Goal: Task Accomplishment & Management: Complete application form

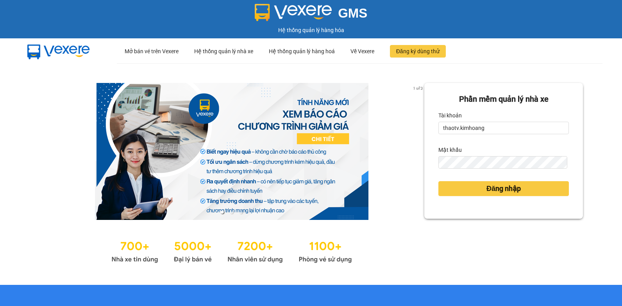
click at [322, 144] on div "1 of 3 Phần mềm quản lý nhà xe Tài khoản thaotv.[PERSON_NAME] khẩu Đăng nhập" at bounding box center [311, 173] width 622 height 221
type input "t"
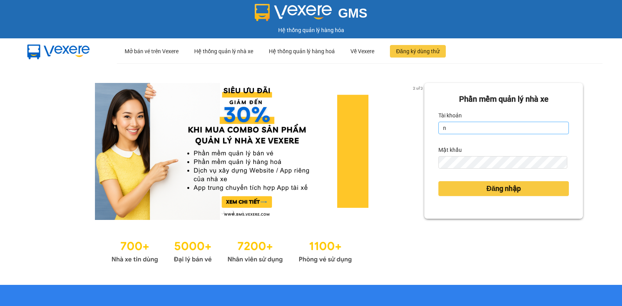
type input "nguyenpht.kimhoang"
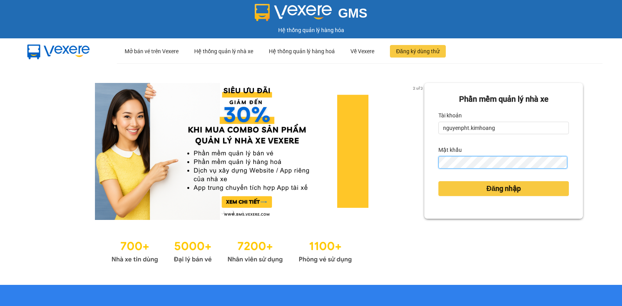
click at [405, 170] on div "2 of 3 Phần mềm quản lý nhà xe Tài khoản nguyenpht.[PERSON_NAME] khẩu Đăng nhập" at bounding box center [311, 173] width 622 height 221
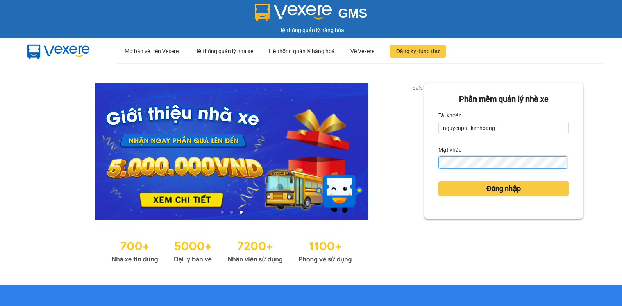
click at [438, 181] on button "Đăng nhập" at bounding box center [503, 188] width 131 height 15
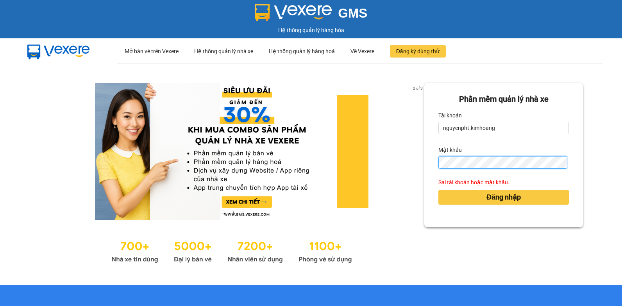
click at [438, 190] on button "Đăng nhập" at bounding box center [503, 197] width 131 height 15
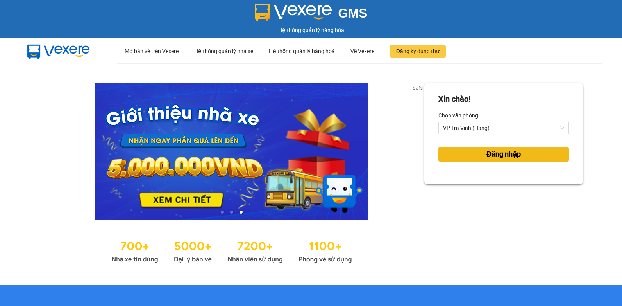
click at [473, 155] on button "Đăng nhập" at bounding box center [503, 154] width 131 height 15
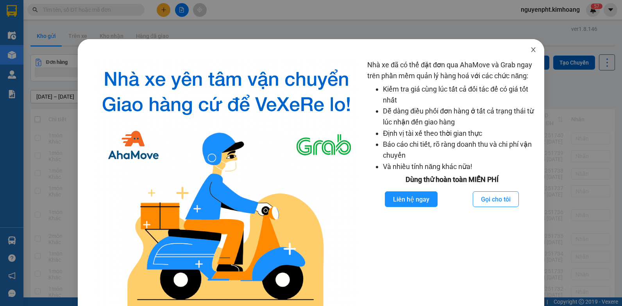
click at [526, 53] on span "Close" at bounding box center [533, 50] width 22 height 22
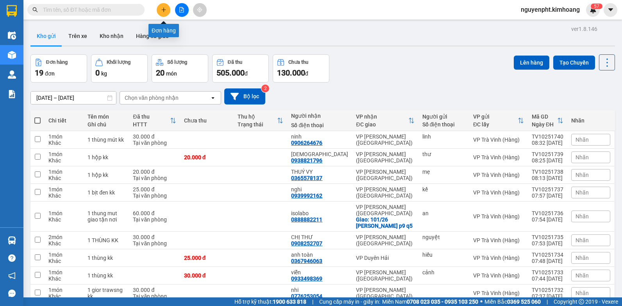
click at [163, 9] on icon "plus" at bounding box center [163, 9] width 5 height 5
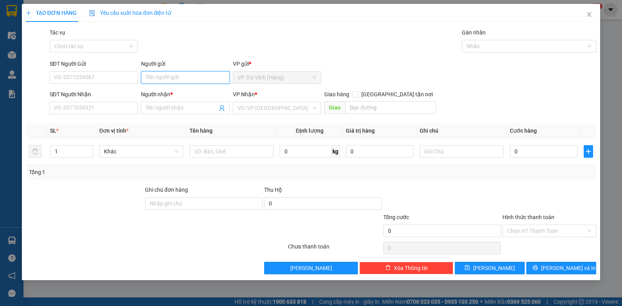
click at [168, 78] on input "Người gửi" at bounding box center [185, 77] width 89 height 13
type input "n"
type input "[PERSON_NAME]"
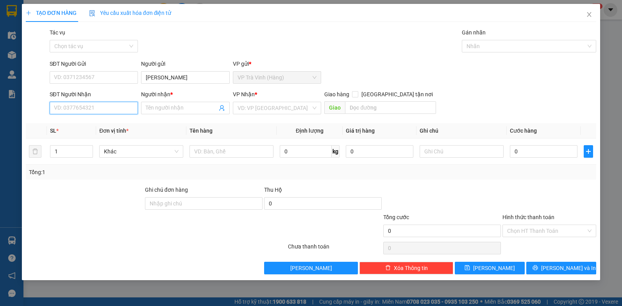
click at [81, 109] on input "SĐT Người Nhận" at bounding box center [94, 108] width 89 height 13
type input "0903942610"
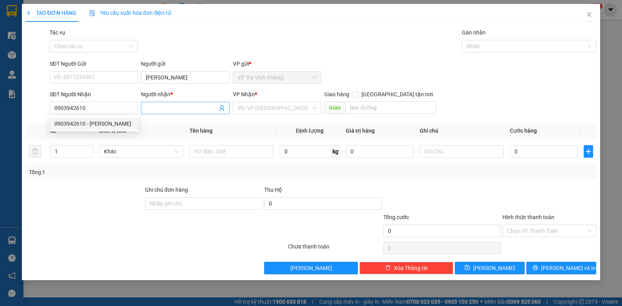
click at [170, 107] on input "Người nhận *" at bounding box center [182, 108] width 72 height 9
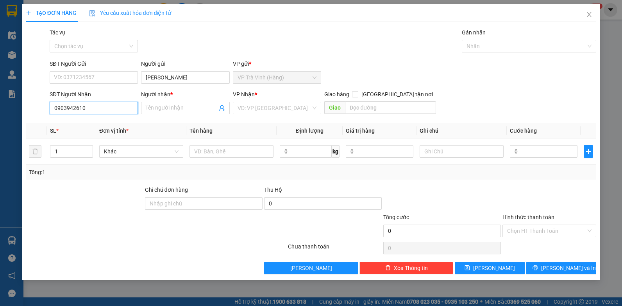
click at [102, 110] on input "0903942610" at bounding box center [94, 108] width 89 height 13
click at [100, 124] on div "0903942610 - [PERSON_NAME]" at bounding box center [93, 123] width 79 height 9
type input "[PERSON_NAME]"
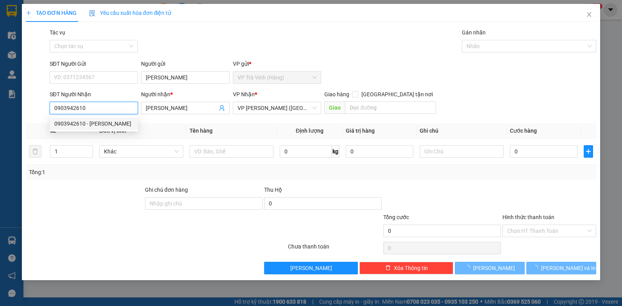
type input "30.000"
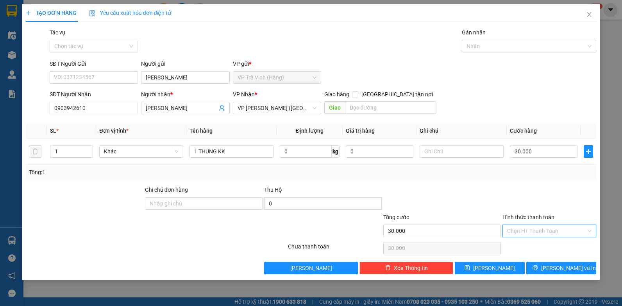
drag, startPoint x: 562, startPoint y: 232, endPoint x: 560, endPoint y: 238, distance: 6.8
click at [562, 232] on input "Hình thức thanh toán" at bounding box center [546, 231] width 79 height 12
drag, startPoint x: 549, startPoint y: 243, endPoint x: 548, endPoint y: 249, distance: 5.5
click at [549, 243] on div "Tại văn phòng" at bounding box center [549, 246] width 84 height 9
type input "0"
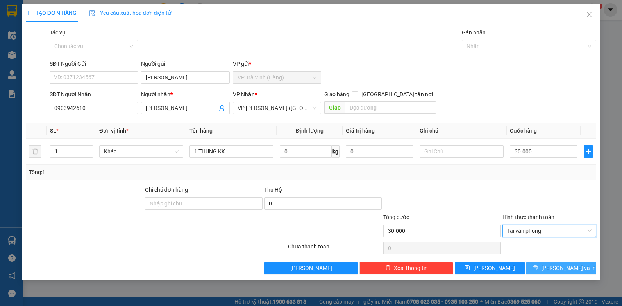
click at [561, 266] on span "[PERSON_NAME] và In" at bounding box center [568, 267] width 55 height 9
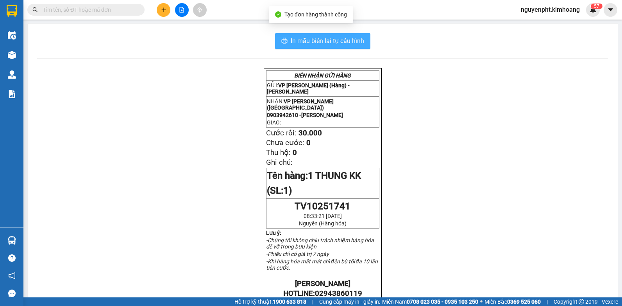
drag, startPoint x: 323, startPoint y: 38, endPoint x: 316, endPoint y: 39, distance: 7.1
click at [323, 38] on span "In mẫu biên lai tự cấu hình" at bounding box center [327, 41] width 73 height 10
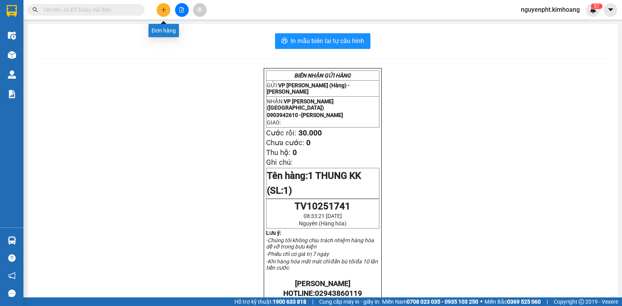
click at [168, 9] on button at bounding box center [164, 10] width 14 height 14
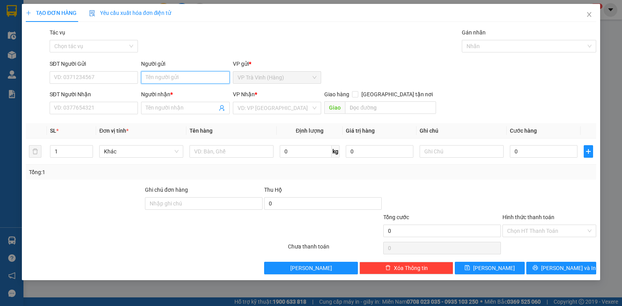
click at [174, 72] on input "Người gửi" at bounding box center [185, 77] width 89 height 13
type input "phúc"
type input "0326973614"
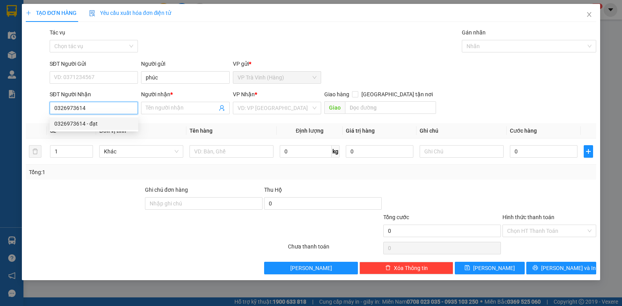
click at [84, 126] on div "0326973614 - đạt" at bounding box center [93, 123] width 79 height 9
type input "đạt"
type input "30.000"
type input "0326973614"
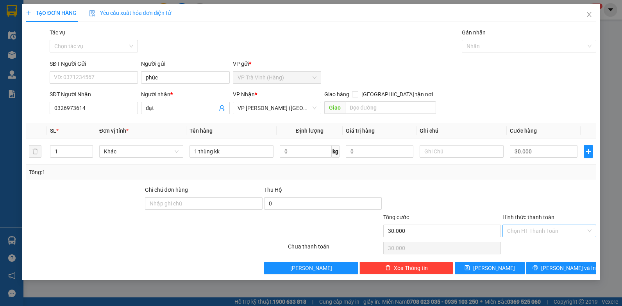
click at [542, 234] on input "Hình thức thanh toán" at bounding box center [546, 231] width 79 height 12
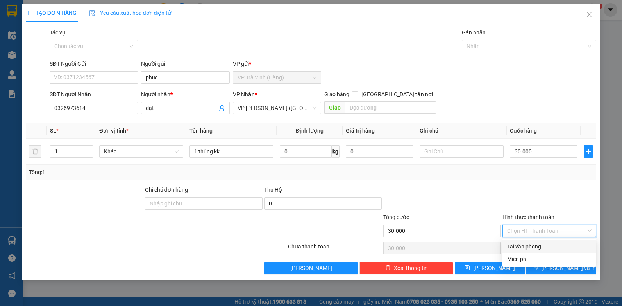
click at [535, 249] on div "Tại văn phòng" at bounding box center [549, 246] width 84 height 9
type input "0"
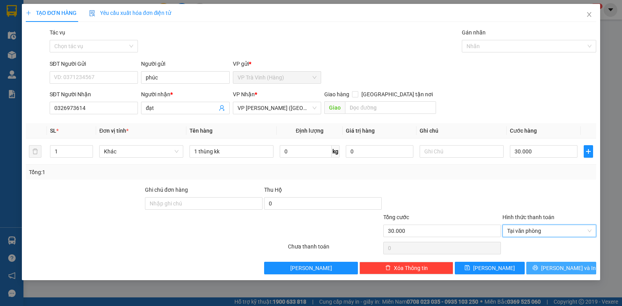
click at [563, 269] on span "[PERSON_NAME] và In" at bounding box center [568, 267] width 55 height 9
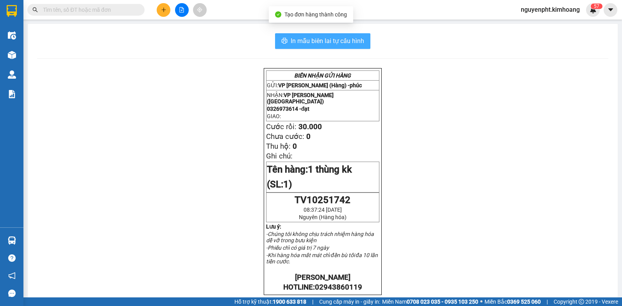
click at [298, 42] on span "In mẫu biên lai tự cấu hình" at bounding box center [327, 41] width 73 height 10
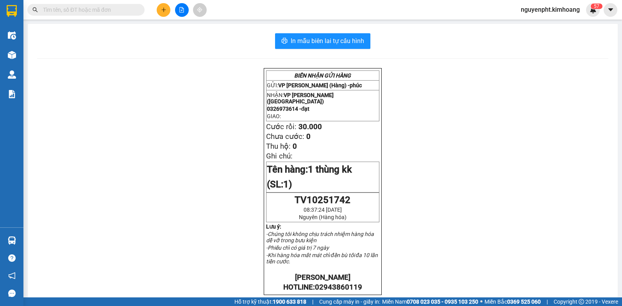
click at [104, 9] on input "text" at bounding box center [89, 9] width 92 height 9
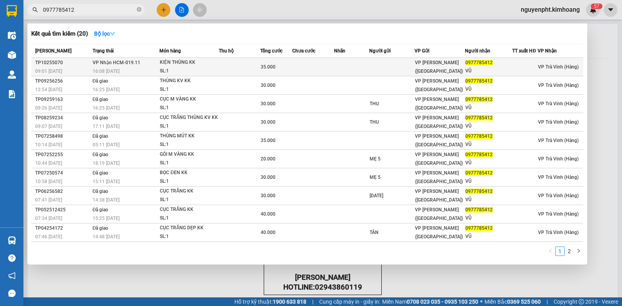
type input "0977785412"
click at [239, 74] on td at bounding box center [239, 67] width 41 height 18
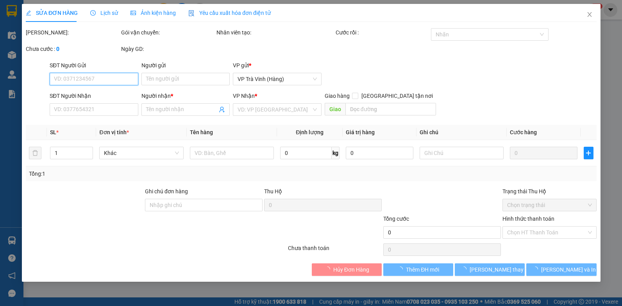
type input "0977785412"
type input "VŨ"
type input "35.000"
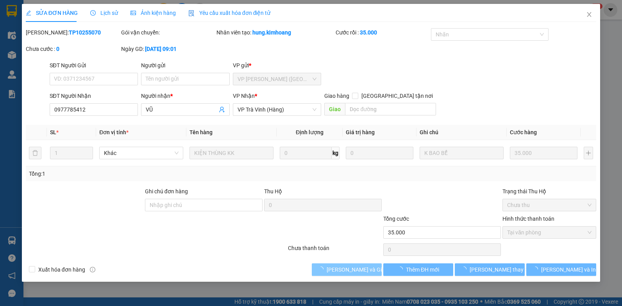
click at [356, 270] on span "[PERSON_NAME] và Giao hàng" at bounding box center [364, 269] width 75 height 9
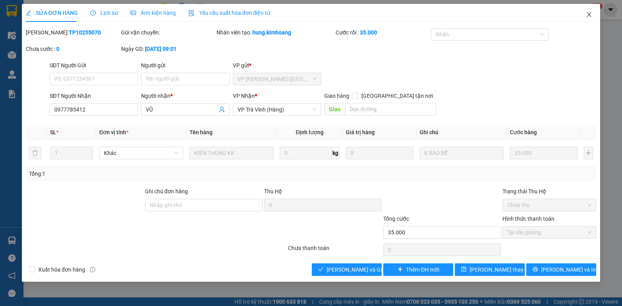
click at [587, 17] on icon "close" at bounding box center [589, 14] width 6 height 6
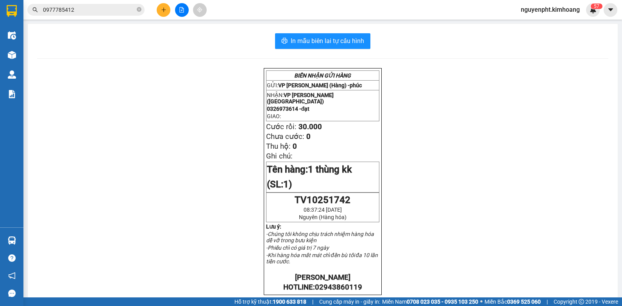
click at [140, 9] on icon "close-circle" at bounding box center [139, 9] width 5 height 5
click at [87, 10] on input "text" at bounding box center [89, 9] width 92 height 9
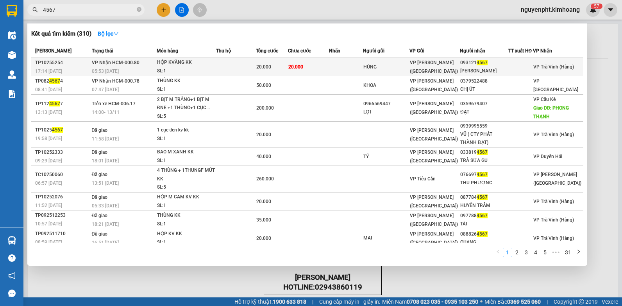
type input "4567"
click at [309, 68] on td "20.000" at bounding box center [308, 67] width 41 height 18
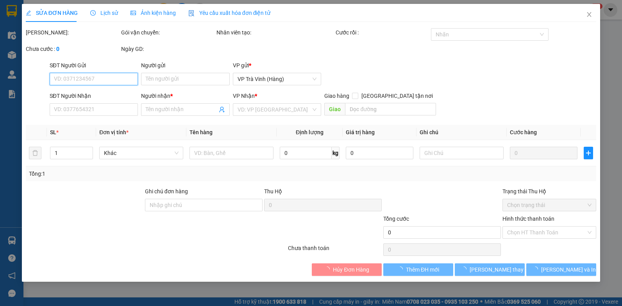
type input "HÙNG"
type input "0931214567"
type input "[PERSON_NAME]"
type input "20.000"
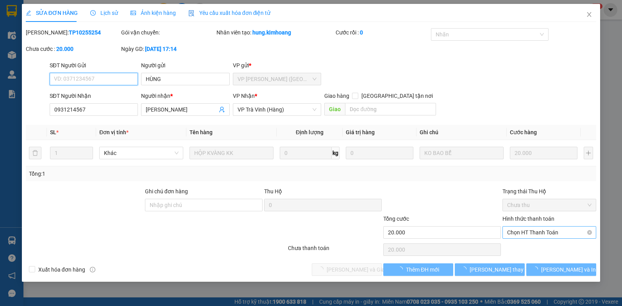
drag, startPoint x: 537, startPoint y: 244, endPoint x: 553, endPoint y: 235, distance: 18.2
click at [556, 231] on span "Chọn HT Thanh Toán" at bounding box center [549, 232] width 84 height 12
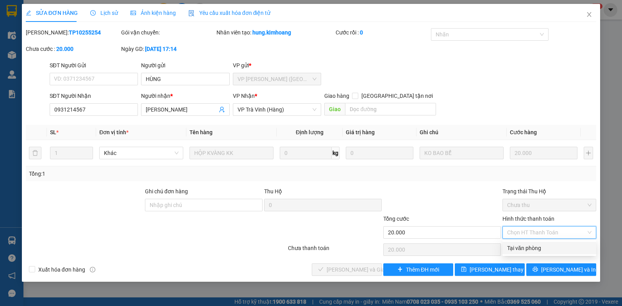
drag, startPoint x: 539, startPoint y: 247, endPoint x: 474, endPoint y: 251, distance: 65.4
click at [538, 247] on div "Tại văn phòng" at bounding box center [549, 247] width 84 height 9
type input "0"
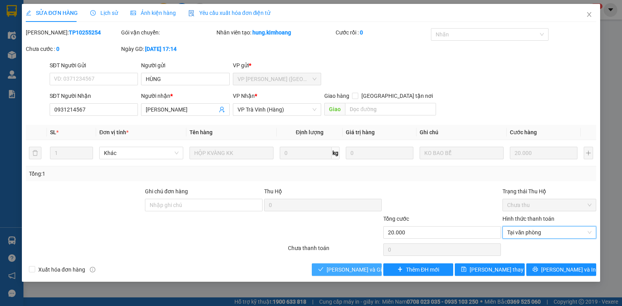
click at [354, 268] on span "[PERSON_NAME] và Giao hàng" at bounding box center [364, 269] width 75 height 9
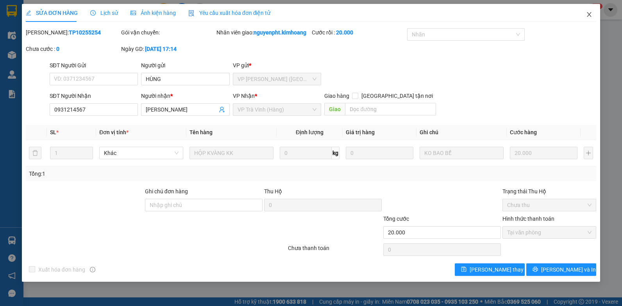
click at [591, 13] on icon "close" at bounding box center [589, 14] width 4 height 5
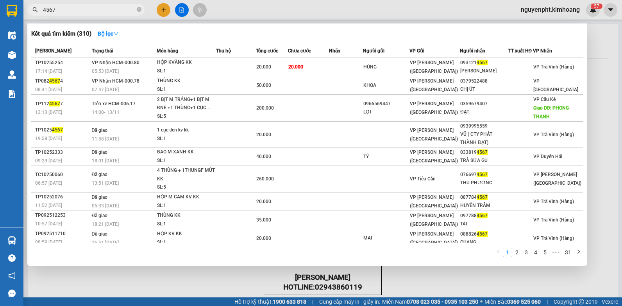
drag, startPoint x: 110, startPoint y: 10, endPoint x: 0, endPoint y: 22, distance: 110.9
click at [0, 21] on html "Kết quả tìm kiếm ( 310 ) Bộ lọc Mã ĐH Trạng thái Món hàng Thu hộ Tổng cước Chưa…" at bounding box center [311, 153] width 622 height 306
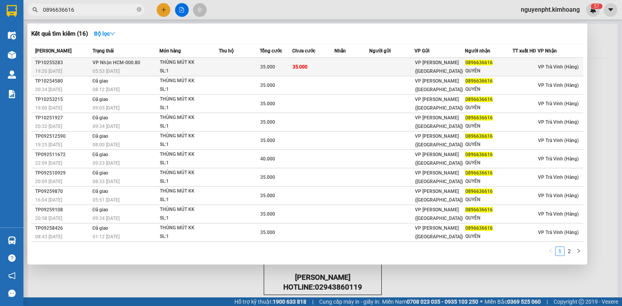
type input "0896636616"
click at [269, 67] on span "35.000" at bounding box center [267, 66] width 15 height 5
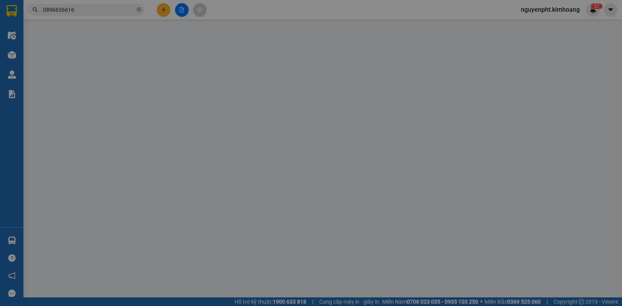
type input "0896636616"
type input "QUYÊN"
type input "35.000"
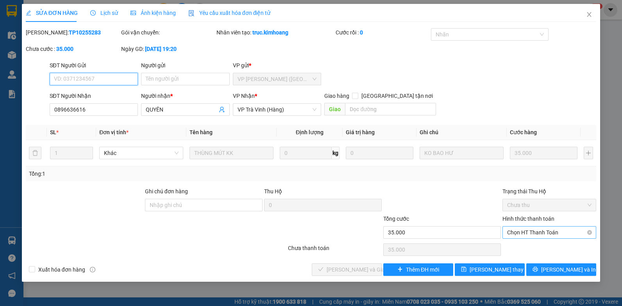
click at [547, 232] on span "Chọn HT Thanh Toán" at bounding box center [549, 232] width 84 height 12
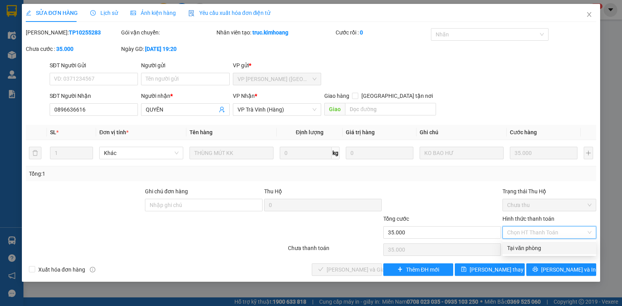
click at [541, 243] on div "Tại văn phòng" at bounding box center [549, 247] width 84 height 9
type input "0"
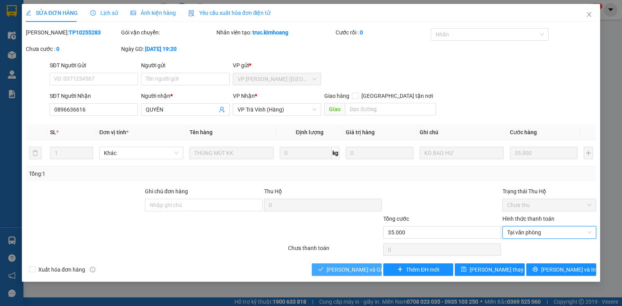
click at [351, 266] on span "[PERSON_NAME] và Giao hàng" at bounding box center [364, 269] width 75 height 9
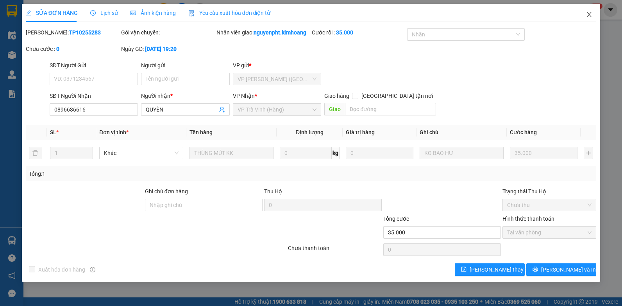
click at [590, 14] on icon "close" at bounding box center [589, 14] width 6 height 6
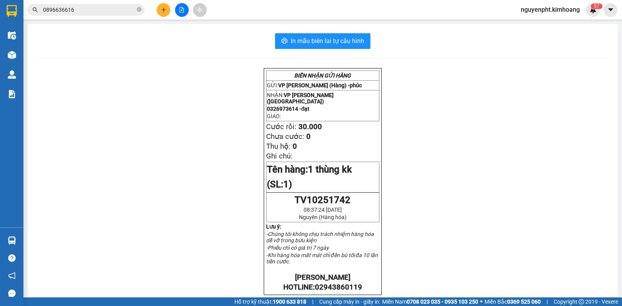
drag, startPoint x: 86, startPoint y: 7, endPoint x: 0, endPoint y: 41, distance: 93.1
click at [0, 45] on html "Kết quả tìm kiếm ( 16 ) Bộ lọc Mã ĐH Trạng thái Món hàng Thu hộ Tổng cước Chưa …" at bounding box center [311, 153] width 622 height 306
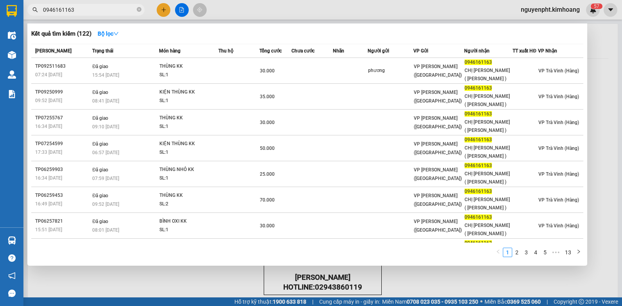
drag, startPoint x: 98, startPoint y: 10, endPoint x: -2, endPoint y: 11, distance: 100.0
click at [0, 11] on html "Kết quả tìm kiếm ( 122 ) Bộ lọc Mã ĐH Trạng thái Món hàng Thu hộ Tổng cước Chưa…" at bounding box center [311, 153] width 622 height 306
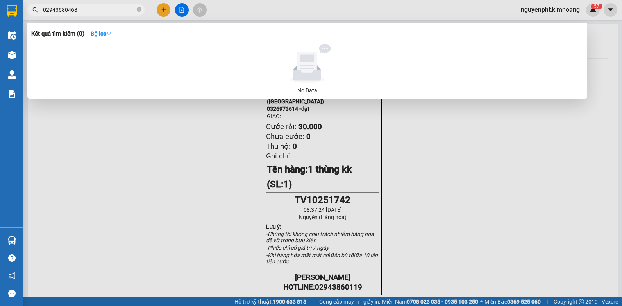
drag, startPoint x: 86, startPoint y: 10, endPoint x: 0, endPoint y: 16, distance: 86.6
click at [0, 16] on html "Kết quả tìm kiếm ( 0 ) Bộ lọc No Data 02943680468 nguyenpht.kimhoang 5 7 Điều h…" at bounding box center [311, 153] width 622 height 306
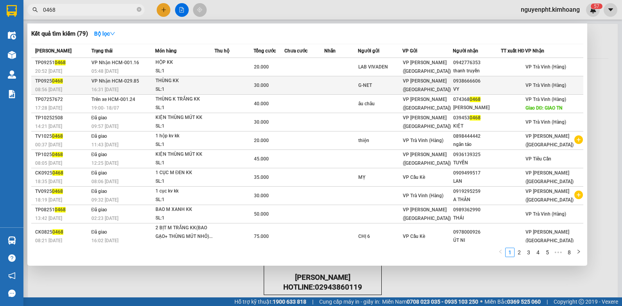
scroll to position [7, 0]
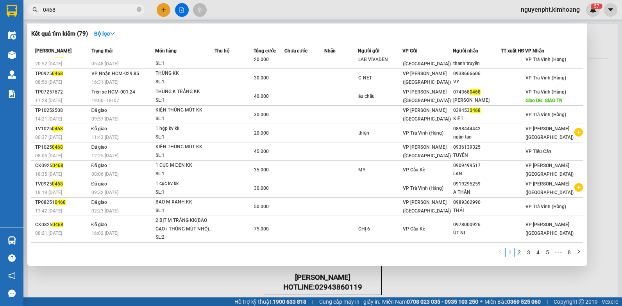
click at [195, 278] on div at bounding box center [311, 153] width 622 height 306
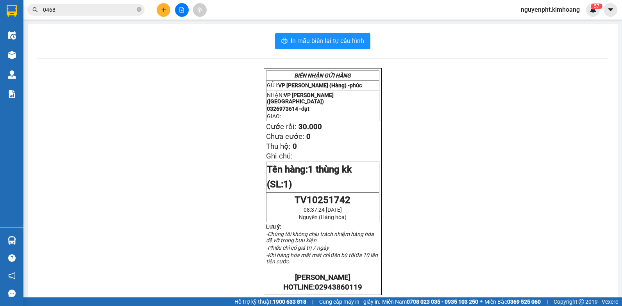
click at [112, 5] on input "0468" at bounding box center [89, 9] width 92 height 9
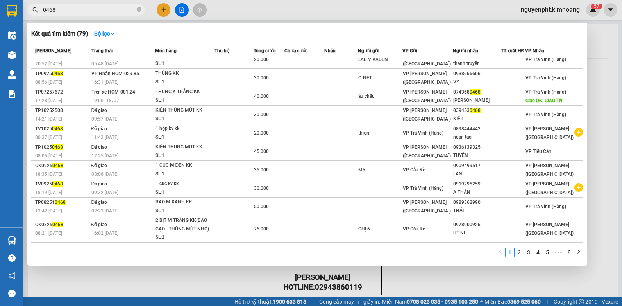
drag, startPoint x: 109, startPoint y: 7, endPoint x: 0, endPoint y: 34, distance: 111.9
click at [0, 34] on html "Kết quả tìm kiếm ( 79 ) Bộ lọc Mã ĐH Trạng thái Món hàng Thu hộ Tổng cước Chưa …" at bounding box center [311, 153] width 622 height 306
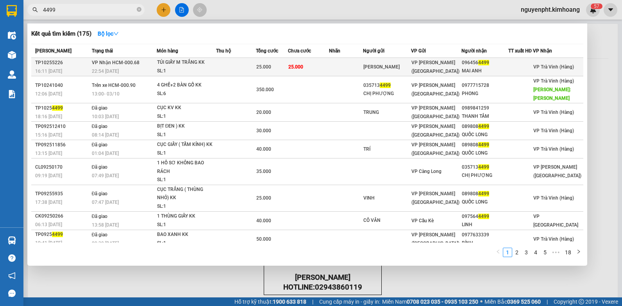
type input "4499"
click at [307, 68] on td "25.000" at bounding box center [308, 67] width 41 height 18
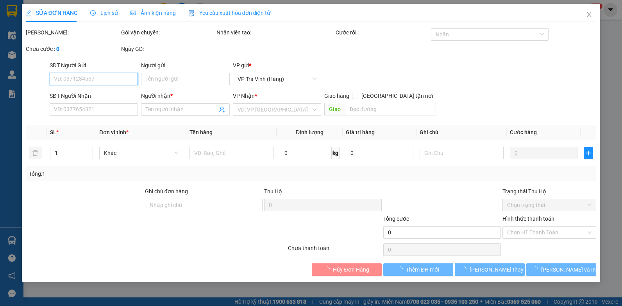
type input "[PERSON_NAME]"
type input "0964564499"
type input "MAI ANH"
type input "25.000"
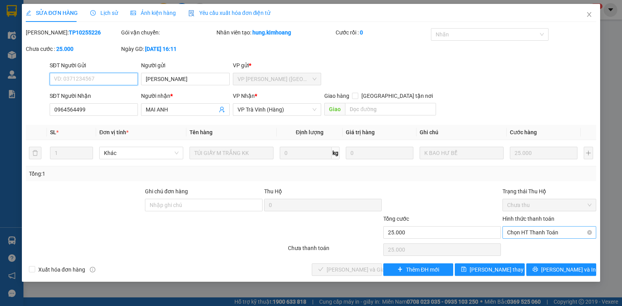
drag, startPoint x: 540, startPoint y: 235, endPoint x: 535, endPoint y: 239, distance: 5.9
click at [540, 236] on span "Chọn HT Thanh Toán" at bounding box center [549, 232] width 84 height 12
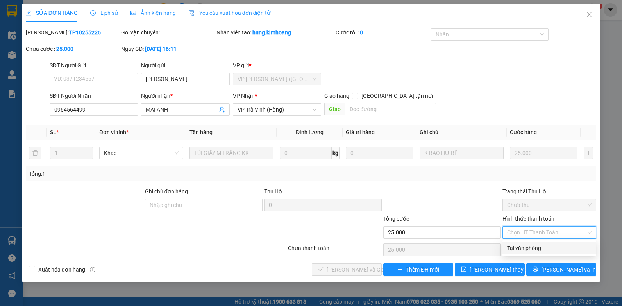
click at [531, 247] on div "Tại văn phòng" at bounding box center [549, 247] width 84 height 9
type input "0"
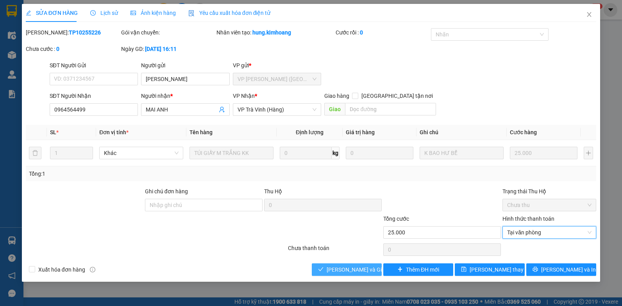
click at [329, 268] on button "[PERSON_NAME] và Giao hàng" at bounding box center [347, 269] width 70 height 13
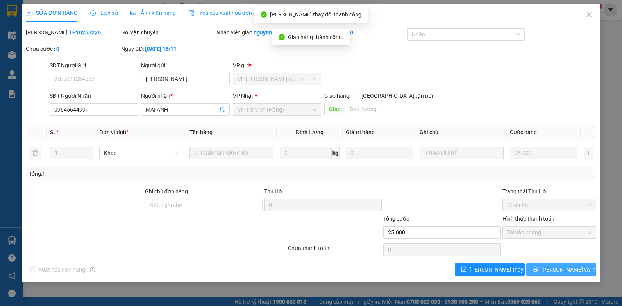
drag, startPoint x: 585, startPoint y: 265, endPoint x: 571, endPoint y: 243, distance: 26.3
click at [585, 265] on button "[PERSON_NAME] và In" at bounding box center [561, 269] width 70 height 13
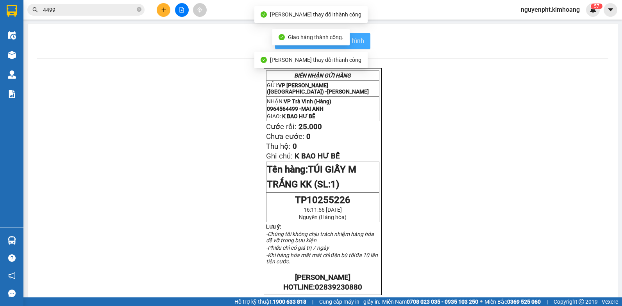
click at [359, 35] on button "In mẫu biên lai tự cấu hình" at bounding box center [322, 41] width 95 height 16
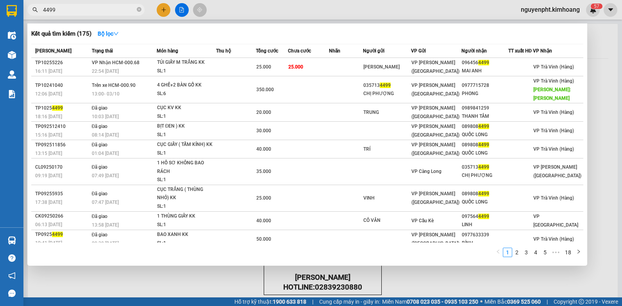
drag, startPoint x: 104, startPoint y: 7, endPoint x: -2, endPoint y: 19, distance: 106.2
click at [0, 19] on html "Kết quả tìm kiếm ( 175 ) Bộ lọc Mã ĐH Trạng thái Món hàng Thu hộ Tổng cước Chưa…" at bounding box center [311, 153] width 622 height 306
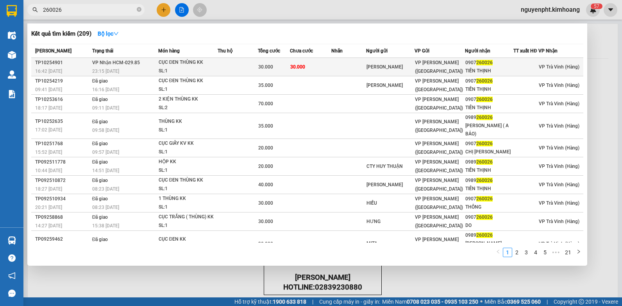
type input "260026"
click at [262, 71] on td "30.000" at bounding box center [274, 67] width 32 height 18
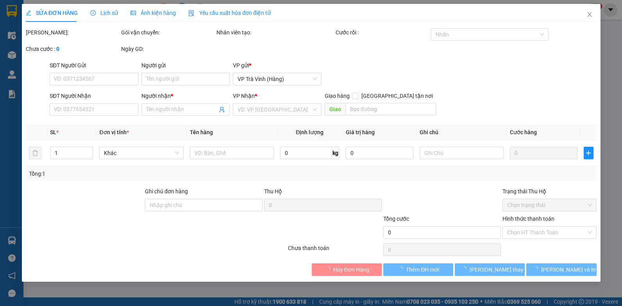
type input "[PERSON_NAME]"
type input "0907260026"
type input "TIẾN THỊNH"
type input "30.000"
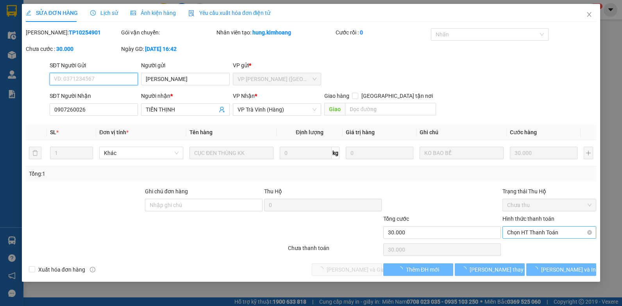
click at [538, 231] on span "Chọn HT Thanh Toán" at bounding box center [549, 232] width 84 height 12
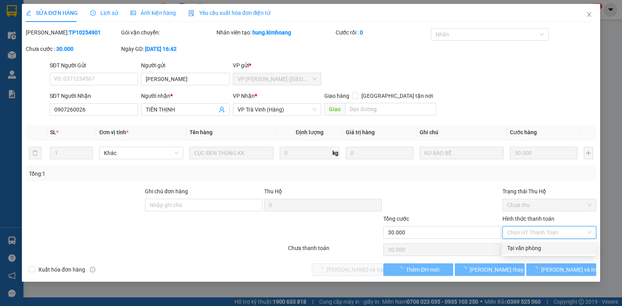
click at [541, 243] on div "Tại văn phòng" at bounding box center [549, 247] width 84 height 9
type input "0"
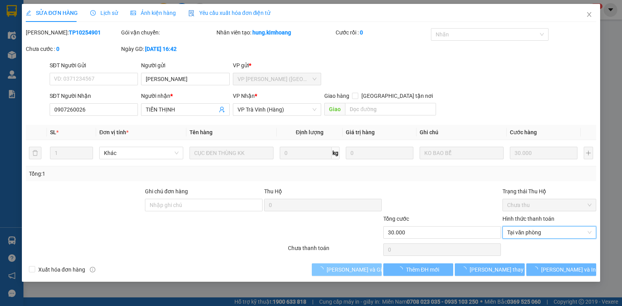
click at [350, 268] on span "[PERSON_NAME] và Giao hàng" at bounding box center [364, 269] width 75 height 9
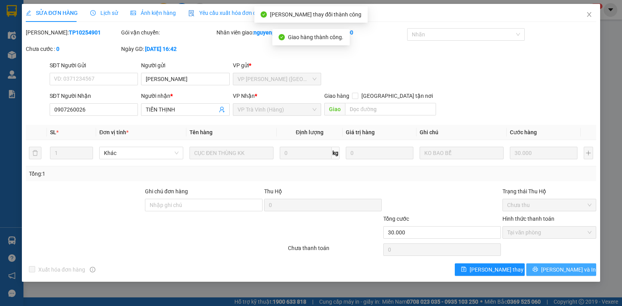
click at [558, 270] on span "[PERSON_NAME] và In" at bounding box center [568, 269] width 55 height 9
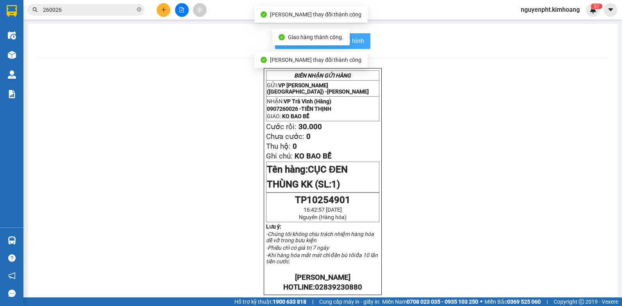
click at [363, 39] on button "In mẫu biên lai tự cấu hình" at bounding box center [322, 41] width 95 height 16
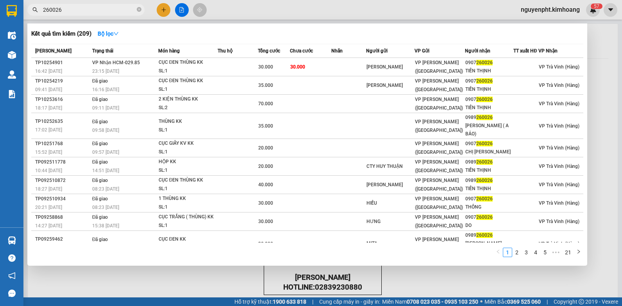
drag, startPoint x: 73, startPoint y: 9, endPoint x: -2, endPoint y: 9, distance: 74.6
click at [0, 9] on html "Kết quả tìm kiếm ( 209 ) Bộ lọc Mã ĐH Trạng thái Món hàng Thu hộ Tổng cước Chưa…" at bounding box center [311, 153] width 622 height 306
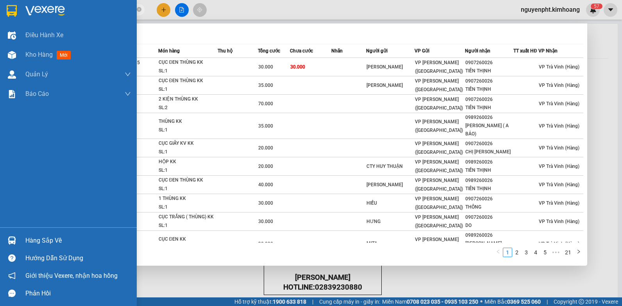
type input "656961"
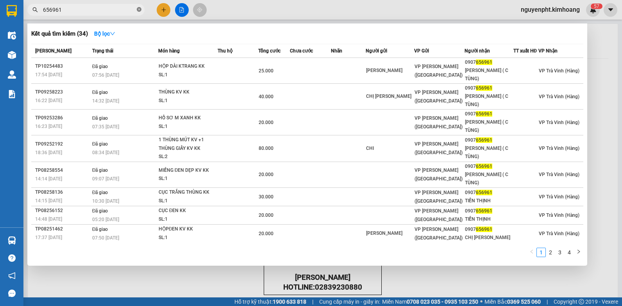
click at [138, 9] on icon "close-circle" at bounding box center [139, 9] width 5 height 5
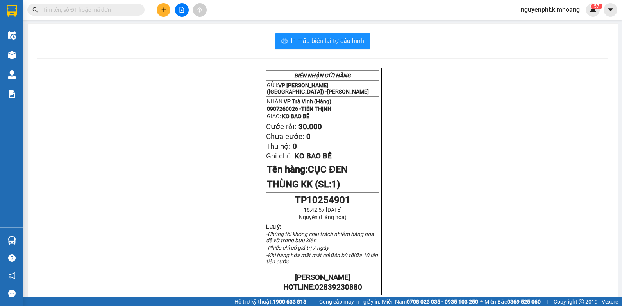
click at [59, 8] on input "text" at bounding box center [89, 9] width 92 height 9
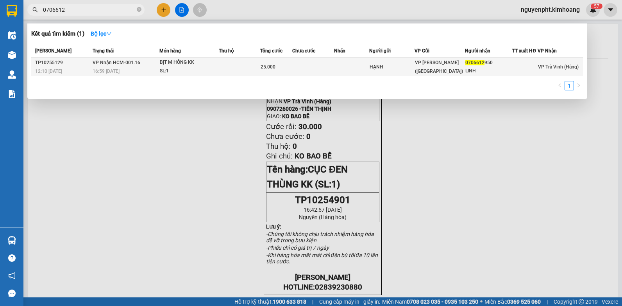
type input "0706612"
click at [220, 67] on td at bounding box center [239, 67] width 41 height 18
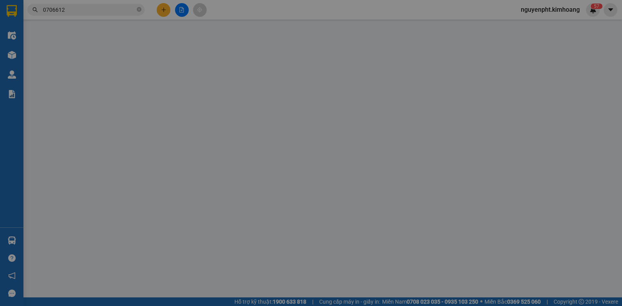
type input "HẠNH"
type input "0706612950"
type input "LINH"
type input "25.000"
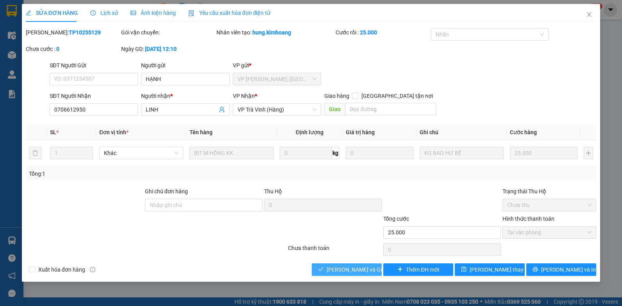
click at [334, 268] on span "[PERSON_NAME] và Giao hàng" at bounding box center [364, 269] width 75 height 9
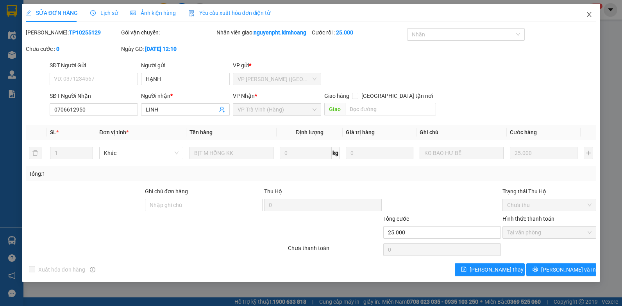
click at [591, 15] on icon "close" at bounding box center [589, 14] width 6 height 6
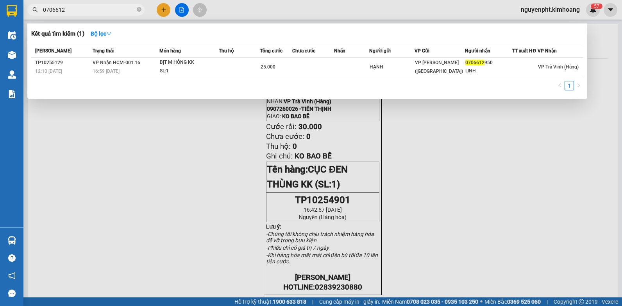
drag, startPoint x: 82, startPoint y: 14, endPoint x: 3, endPoint y: 7, distance: 79.6
click at [0, 7] on html "Kết quả tìm kiếm ( 1 ) Bộ lọc Mã ĐH Trạng thái Món hàng Thu hộ Tổng cước Chưa c…" at bounding box center [311, 153] width 622 height 306
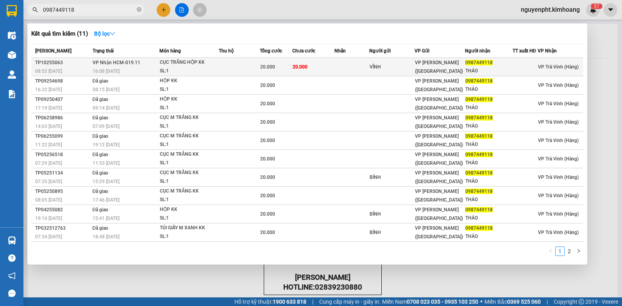
type input "0987449118"
click at [236, 68] on td at bounding box center [239, 67] width 41 height 18
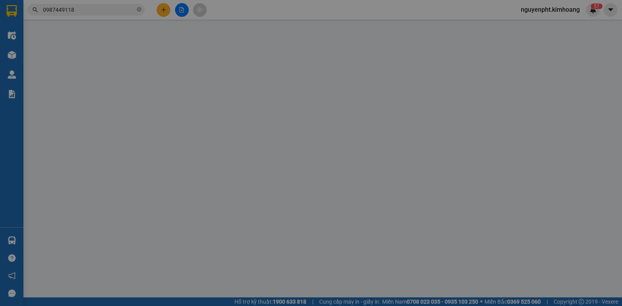
type input "VĨNH"
type input "0987449118"
type input "THẢO"
type input "20.000"
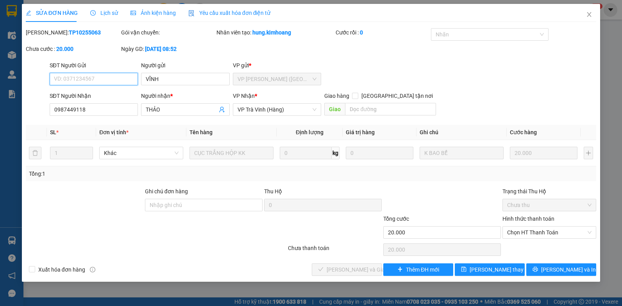
drag, startPoint x: 547, startPoint y: 228, endPoint x: 544, endPoint y: 239, distance: 11.1
click at [547, 231] on span "Chọn HT Thanh Toán" at bounding box center [549, 232] width 84 height 12
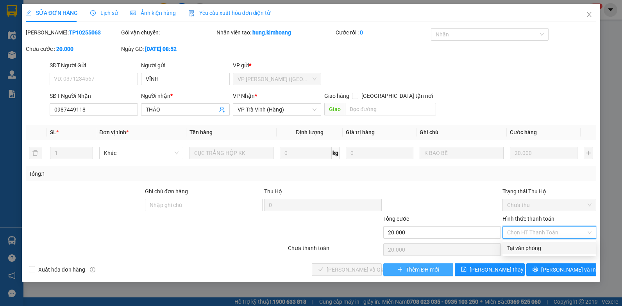
drag, startPoint x: 543, startPoint y: 248, endPoint x: 424, endPoint y: 271, distance: 121.3
click at [542, 249] on div "Tại văn phòng" at bounding box center [549, 247] width 84 height 9
type input "0"
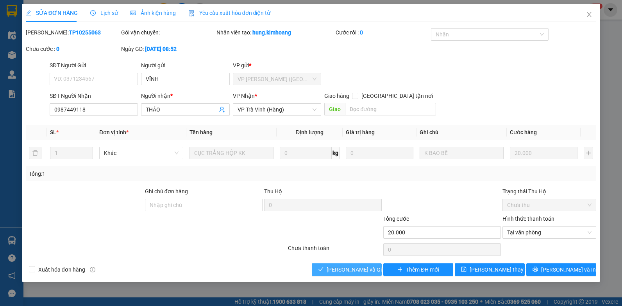
click at [342, 275] on button "[PERSON_NAME] và Giao hàng" at bounding box center [347, 269] width 70 height 13
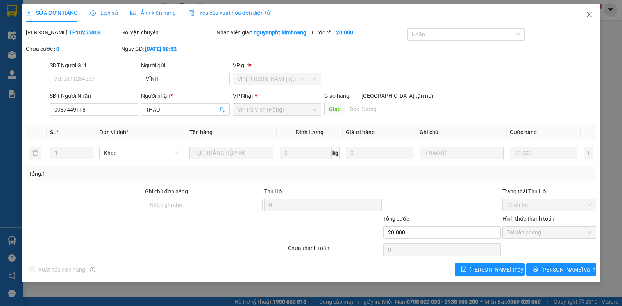
click at [587, 14] on icon "close" at bounding box center [589, 14] width 6 height 6
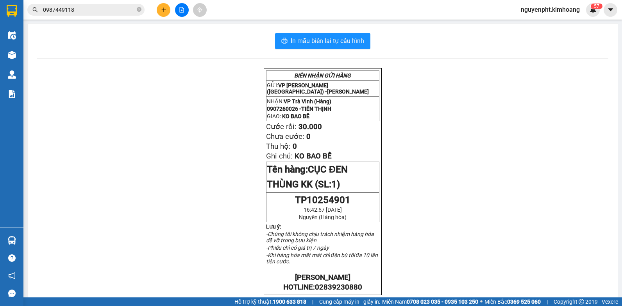
click at [0, 10] on html "Kết quả tìm kiếm ( 11 ) Bộ lọc Mã ĐH Trạng thái Món hàng Thu hộ Tổng cước Chưa …" at bounding box center [311, 153] width 622 height 306
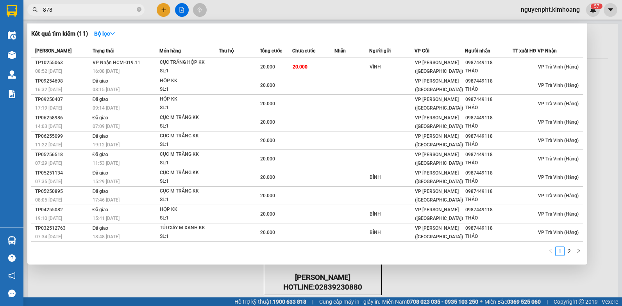
type input "8787"
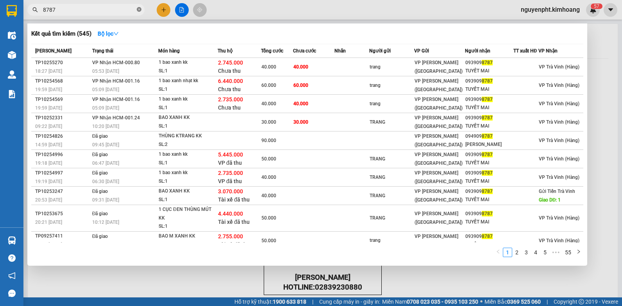
click at [139, 9] on icon "close-circle" at bounding box center [139, 9] width 5 height 5
type input "8787"
click at [138, 9] on icon "close-circle" at bounding box center [139, 9] width 5 height 5
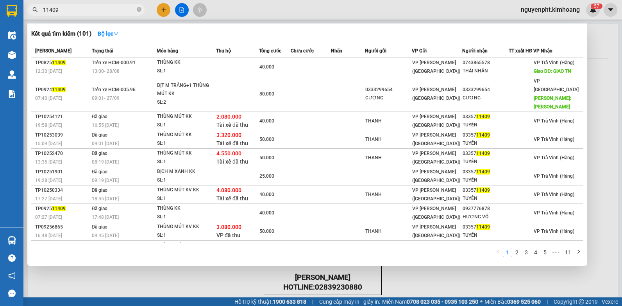
type input "11409"
click at [424, 274] on div at bounding box center [311, 153] width 622 height 306
click at [139, 9] on icon "close-circle" at bounding box center [139, 9] width 5 height 5
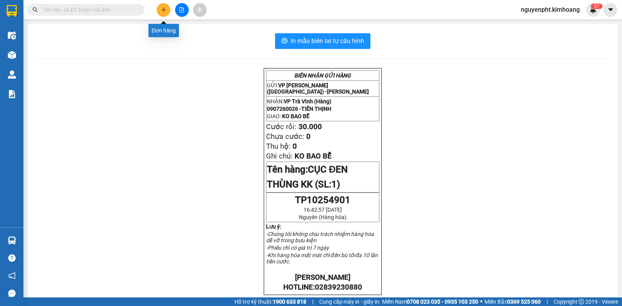
click at [161, 10] on icon "plus" at bounding box center [163, 9] width 5 height 5
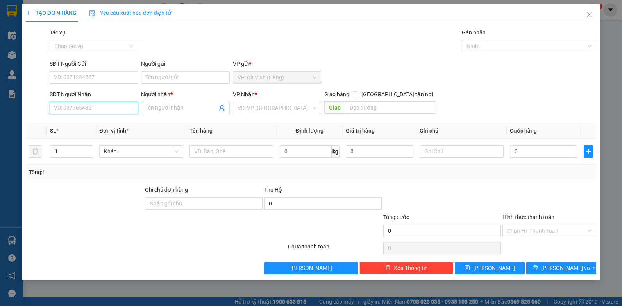
click at [68, 104] on input "SĐT Người Nhận" at bounding box center [94, 108] width 89 height 13
type input "0918319320"
drag, startPoint x: 75, startPoint y: 122, endPoint x: 80, endPoint y: 123, distance: 5.2
click at [77, 123] on div "0918319320 - PHƯƠNG" at bounding box center [93, 123] width 79 height 9
type input "PHƯƠNG"
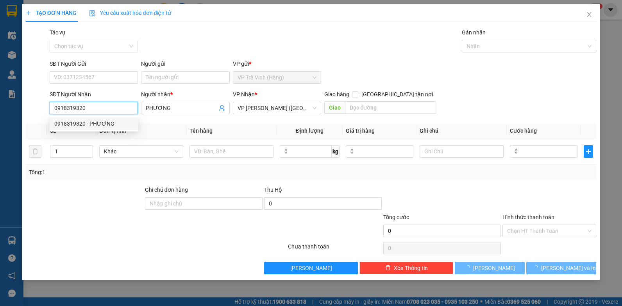
type input "20.000"
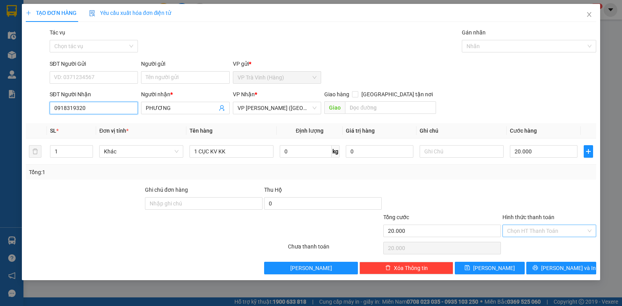
type input "0918319320"
click at [556, 233] on input "Hình thức thanh toán" at bounding box center [546, 231] width 79 height 12
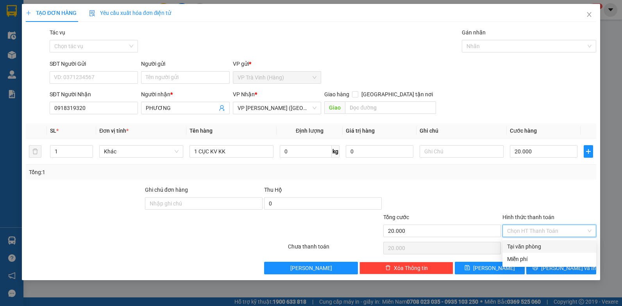
click at [540, 252] on div "Tại văn phòng" at bounding box center [549, 246] width 94 height 13
type input "0"
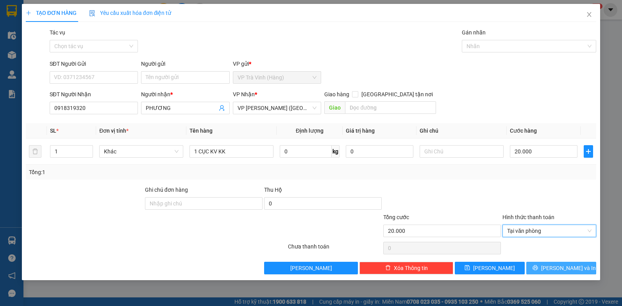
click at [555, 264] on span "[PERSON_NAME] và In" at bounding box center [568, 267] width 55 height 9
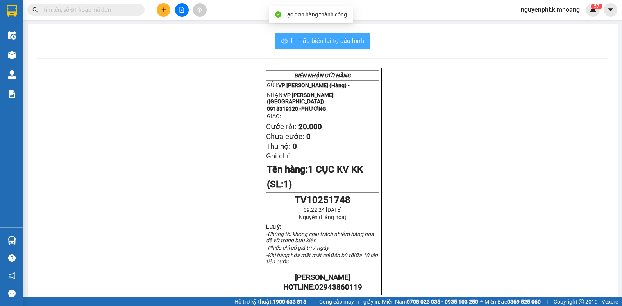
click at [299, 40] on span "In mẫu biên lai tự cấu hình" at bounding box center [327, 41] width 73 height 10
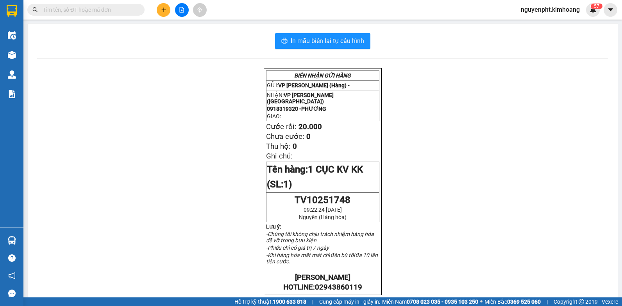
click at [77, 5] on input "text" at bounding box center [89, 9] width 92 height 9
click at [168, 9] on button at bounding box center [164, 10] width 14 height 14
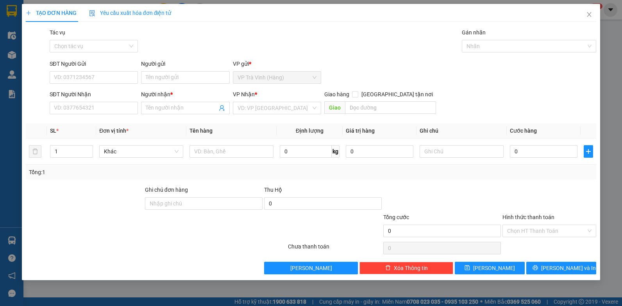
click at [159, 85] on div "Người gửi Tên người gửi" at bounding box center [185, 72] width 89 height 27
click at [157, 76] on input "Người gửi" at bounding box center [185, 77] width 89 height 13
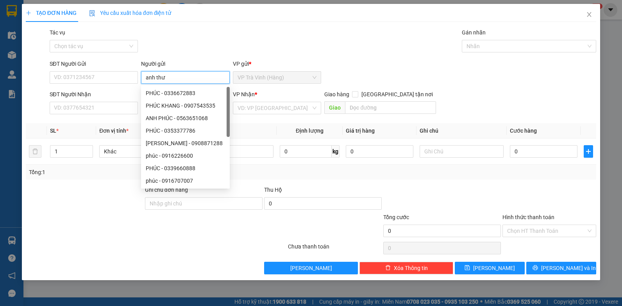
type input "anh thư"
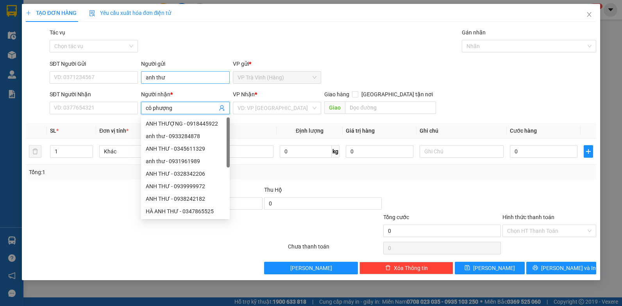
type input "cô phượng"
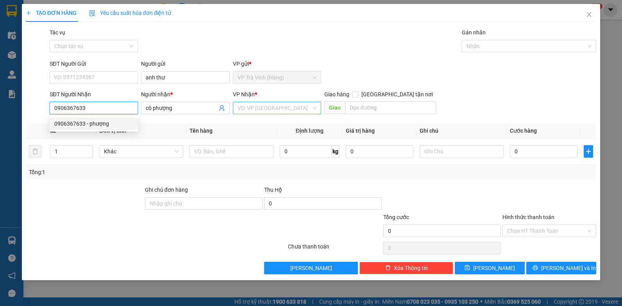
type input "0906367633"
click at [259, 106] on input "search" at bounding box center [275, 108] width 74 height 12
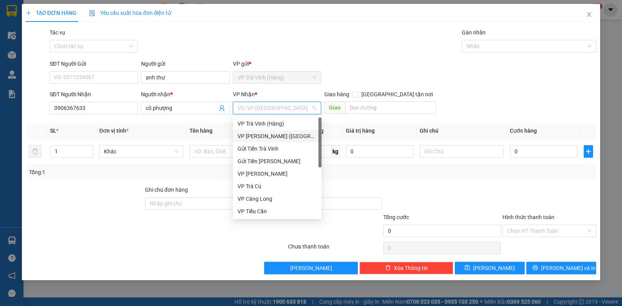
click at [260, 132] on div "VP [PERSON_NAME] ([GEOGRAPHIC_DATA])" at bounding box center [277, 136] width 79 height 9
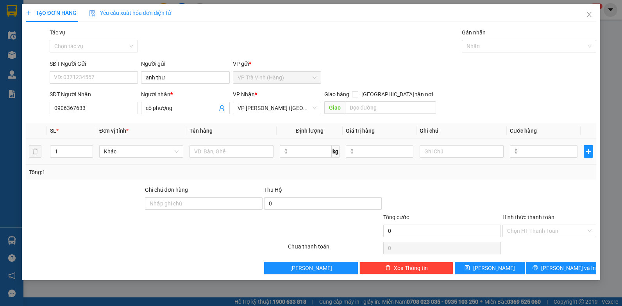
click at [216, 145] on div at bounding box center [232, 151] width 84 height 16
drag, startPoint x: 216, startPoint y: 154, endPoint x: 200, endPoint y: 147, distance: 17.5
click at [215, 154] on input "text" at bounding box center [232, 151] width 84 height 13
type input "thùng kk"
click at [549, 146] on input "0" at bounding box center [544, 151] width 68 height 13
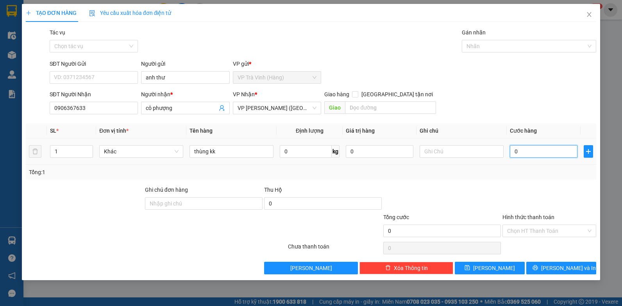
type input "4"
type input "40"
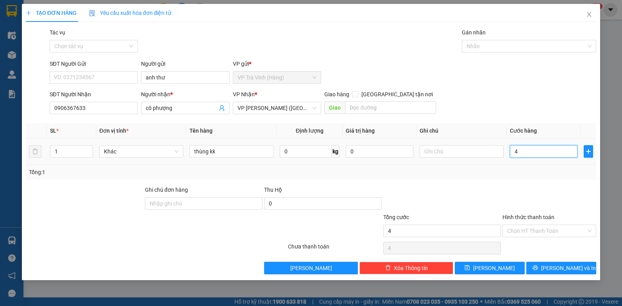
type input "40"
click at [540, 148] on input "40" at bounding box center [544, 151] width 68 height 13
type input "4"
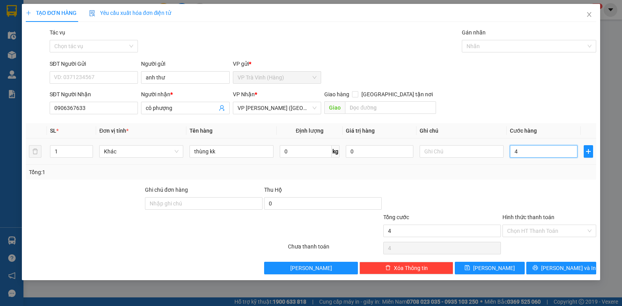
type input "0"
type input "03"
type input "3"
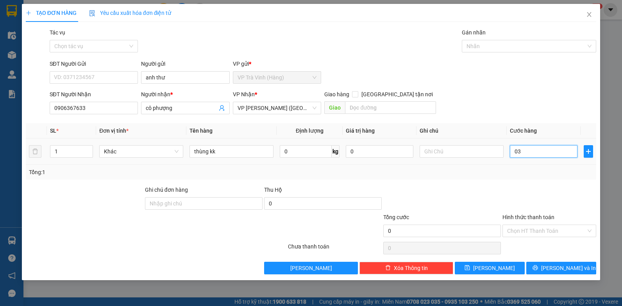
type input "3"
type input "030"
type input "30"
type input "30.000"
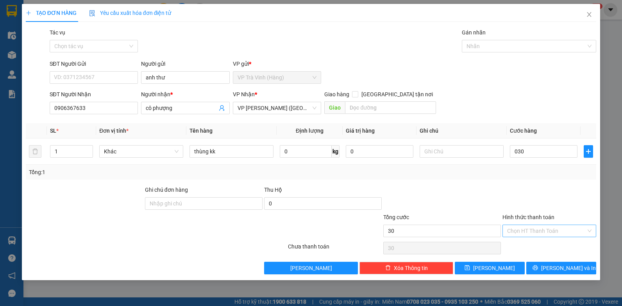
type input "30.000"
drag, startPoint x: 547, startPoint y: 225, endPoint x: 550, endPoint y: 233, distance: 7.8
click at [547, 226] on input "Hình thức thanh toán" at bounding box center [546, 231] width 79 height 12
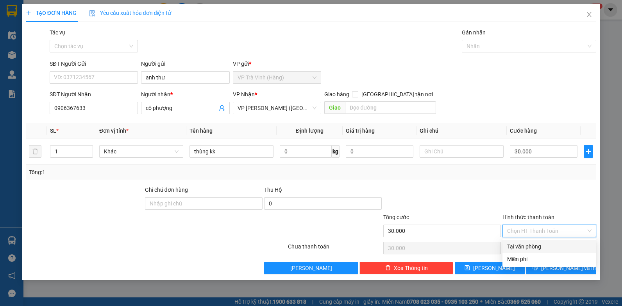
drag, startPoint x: 547, startPoint y: 246, endPoint x: 550, endPoint y: 251, distance: 5.8
click at [546, 249] on div "Tại văn phòng" at bounding box center [549, 246] width 84 height 9
type input "0"
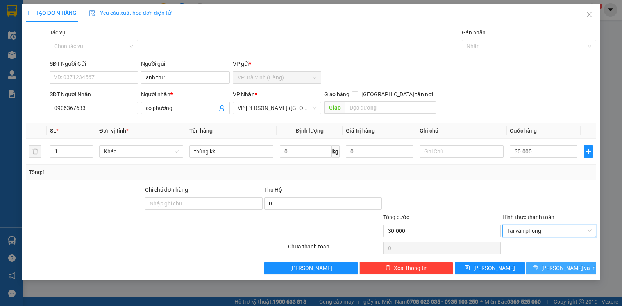
click at [576, 265] on span "[PERSON_NAME] và In" at bounding box center [568, 267] width 55 height 9
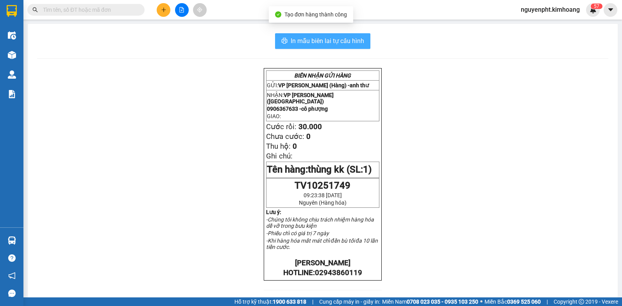
click at [313, 37] on span "In mẫu biên lai tự cấu hình" at bounding box center [327, 41] width 73 height 10
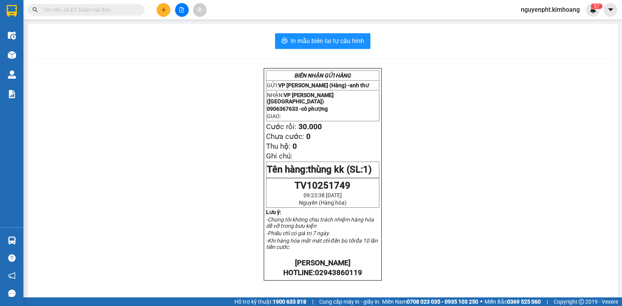
click at [97, 11] on input "text" at bounding box center [89, 9] width 92 height 9
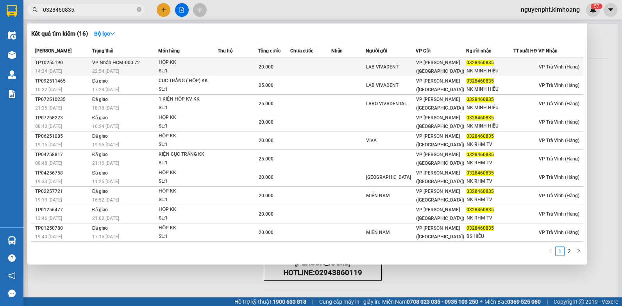
type input "0328460835"
click at [209, 68] on div "SL: 1" at bounding box center [188, 71] width 59 height 9
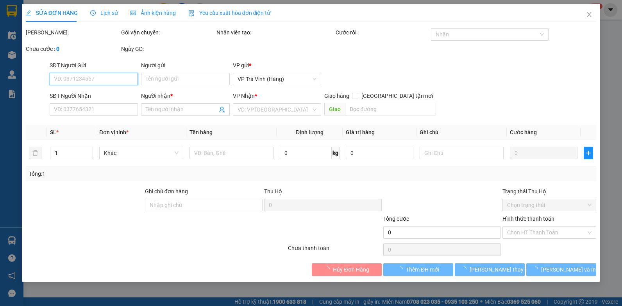
type input "LAB VIVADENT"
type input "0328460835"
type input "NK MINH HIẾU"
type input "20.000"
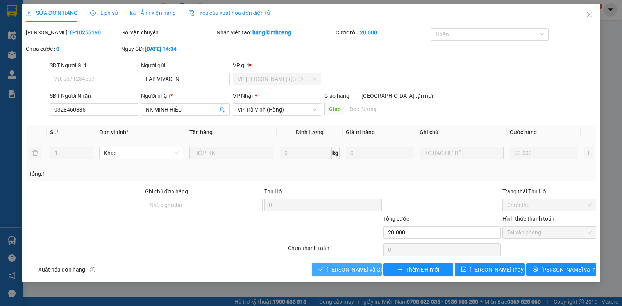
click at [340, 270] on span "[PERSON_NAME] và Giao hàng" at bounding box center [364, 269] width 75 height 9
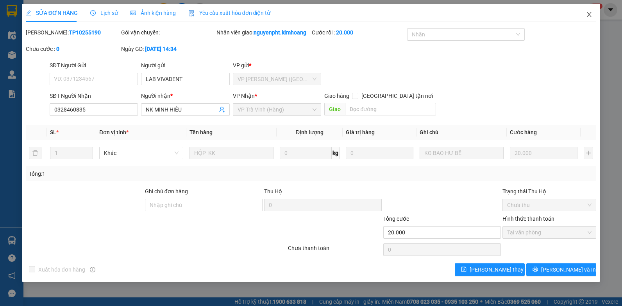
click at [587, 17] on icon "close" at bounding box center [589, 14] width 6 height 6
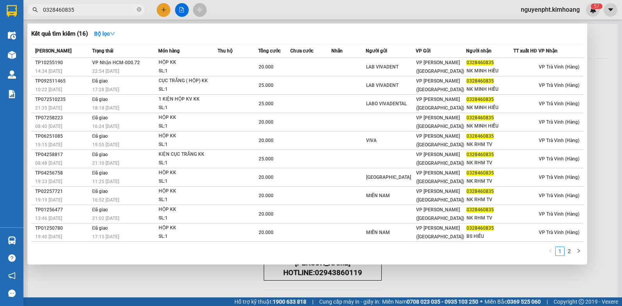
drag, startPoint x: 123, startPoint y: 12, endPoint x: 0, endPoint y: 45, distance: 127.2
click at [0, 42] on html "Kết quả tìm kiếm ( 16 ) Bộ lọc Mã ĐH Trạng thái Món hàng Thu hộ Tổng cước Chưa …" at bounding box center [311, 153] width 622 height 306
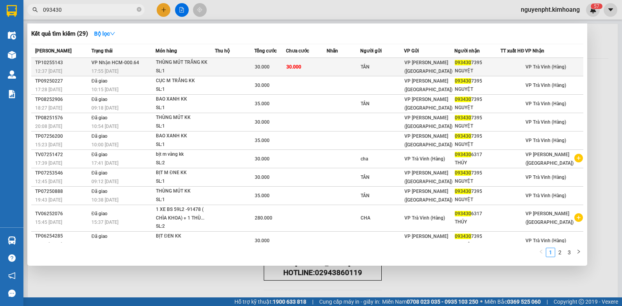
type input "093430"
click at [275, 64] on div "30.000" at bounding box center [270, 67] width 31 height 9
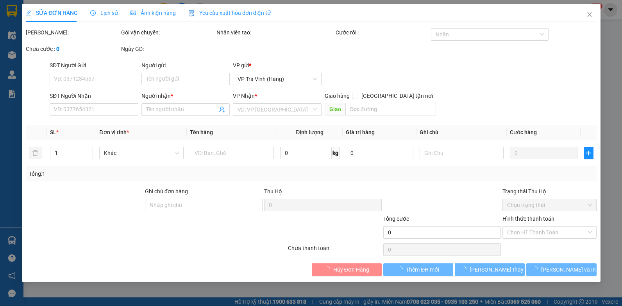
type input "TÂN"
type input "0934307395"
type input "NGUYỆT"
type input "30.000"
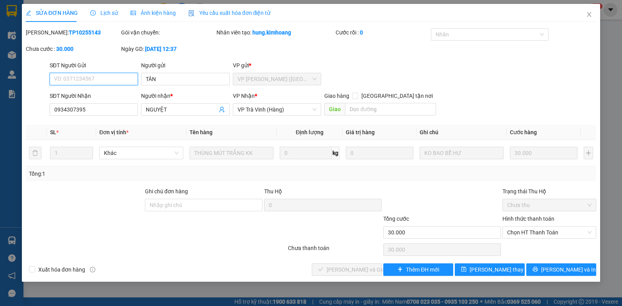
drag, startPoint x: 519, startPoint y: 232, endPoint x: 509, endPoint y: 240, distance: 12.6
click at [519, 232] on span "Chọn HT Thanh Toán" at bounding box center [549, 232] width 84 height 12
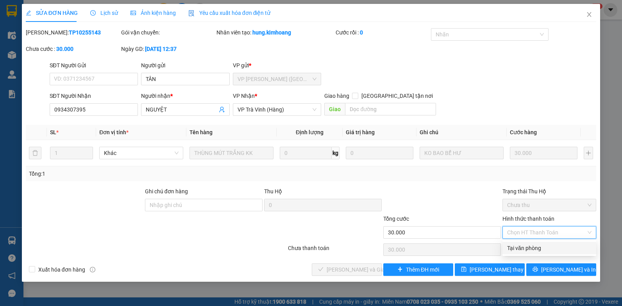
click at [510, 243] on div "Tại văn phòng" at bounding box center [549, 247] width 94 height 13
type input "0"
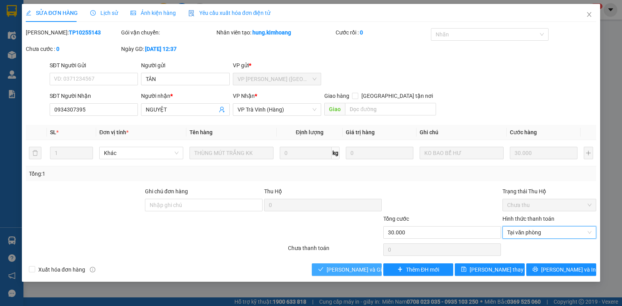
click at [349, 270] on span "[PERSON_NAME] và Giao hàng" at bounding box center [364, 269] width 75 height 9
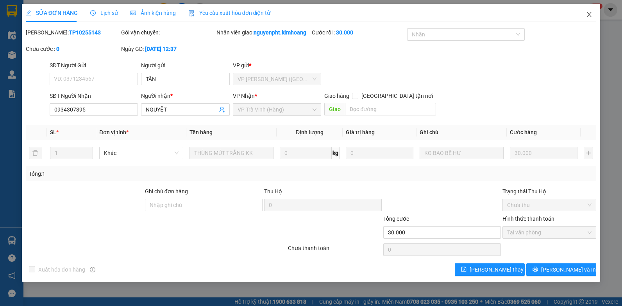
click at [587, 15] on icon "close" at bounding box center [589, 14] width 6 height 6
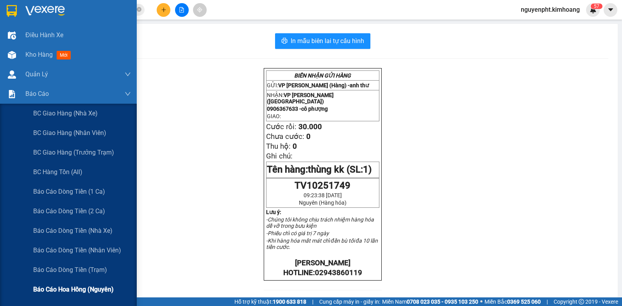
scroll to position [117, 0]
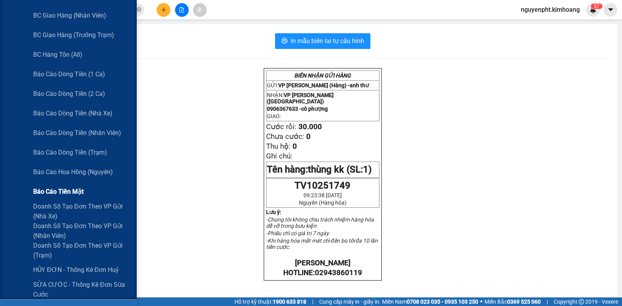
click at [66, 191] on span "Báo cáo tiền mặt" at bounding box center [58, 191] width 50 height 10
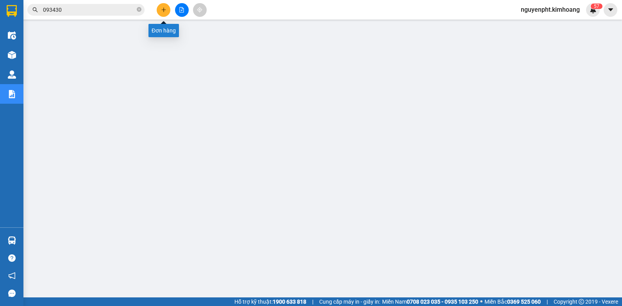
click at [165, 11] on icon "plus" at bounding box center [163, 9] width 5 height 5
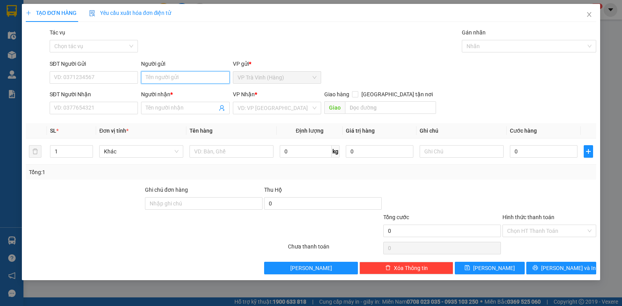
click at [158, 75] on input "Người gửi" at bounding box center [185, 77] width 89 height 13
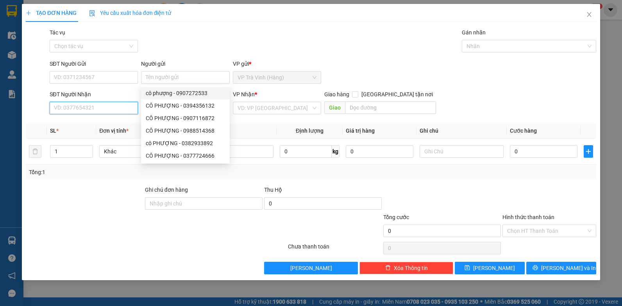
click at [107, 110] on input "SĐT Người Nhận" at bounding box center [94, 108] width 89 height 13
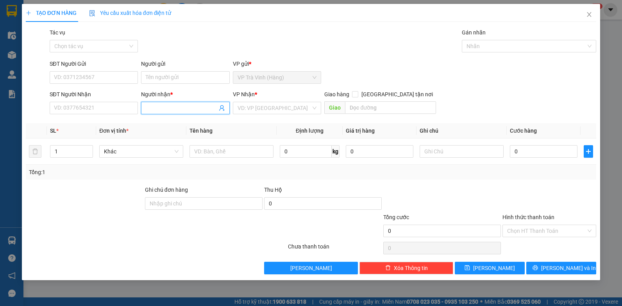
drag, startPoint x: 161, startPoint y: 106, endPoint x: 156, endPoint y: 103, distance: 6.3
click at [161, 105] on input "Người nhận *" at bounding box center [182, 108] width 72 height 9
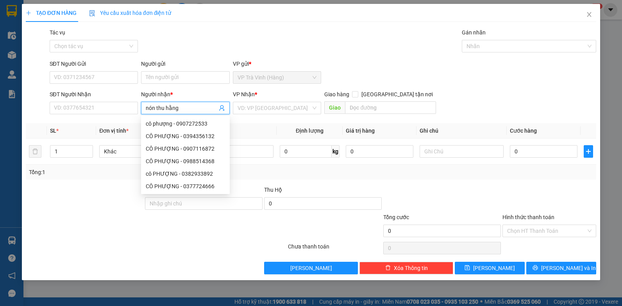
type input "nón thu hằng"
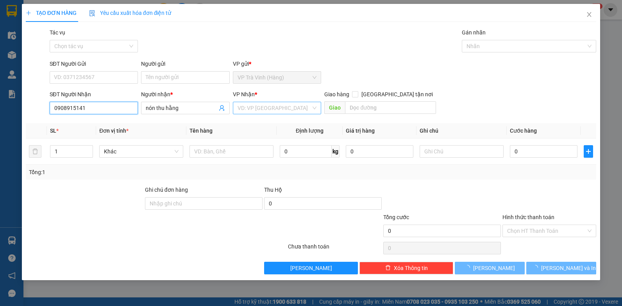
type input "0908915141"
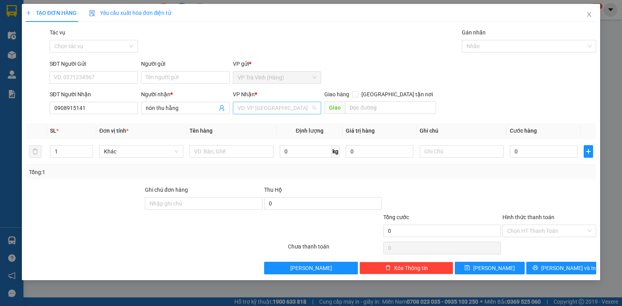
click at [253, 113] on input "search" at bounding box center [275, 108] width 74 height 12
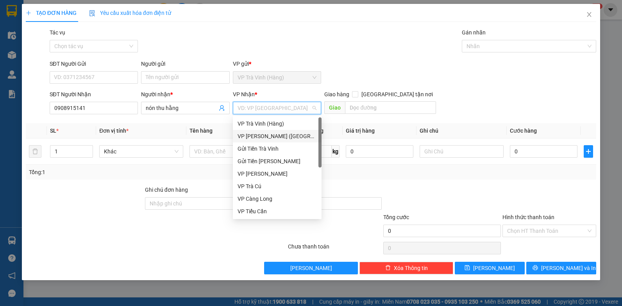
click at [257, 135] on div "VP [PERSON_NAME] ([GEOGRAPHIC_DATA])" at bounding box center [277, 136] width 79 height 9
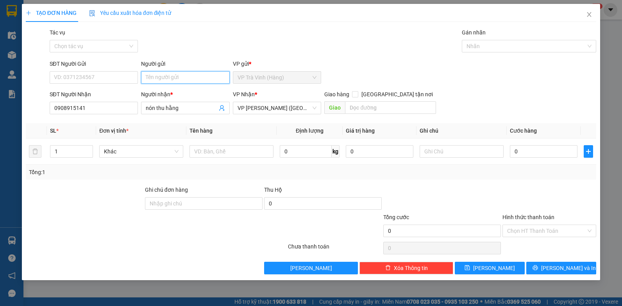
click at [160, 75] on input "Người gửi" at bounding box center [185, 77] width 89 height 13
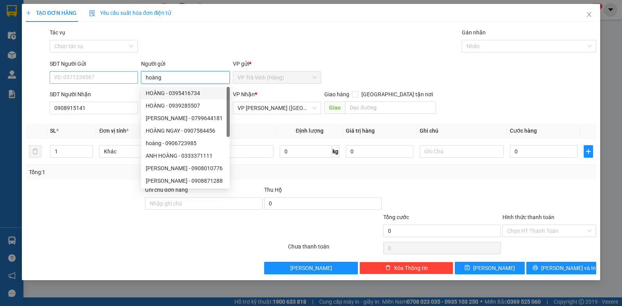
type input "hoàng"
click at [87, 80] on input "SĐT Người Gửi" at bounding box center [94, 77] width 89 height 13
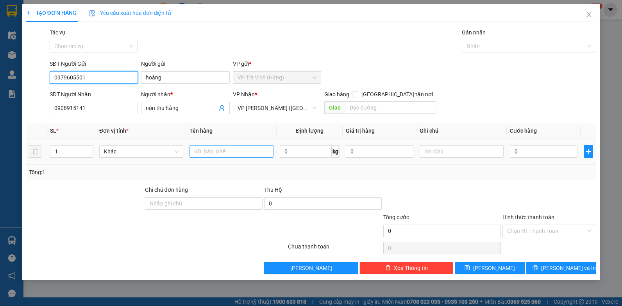
type input "0979605501"
click at [201, 150] on input "text" at bounding box center [232, 151] width 84 height 13
type input "tiền m 3.395.000"
click at [108, 50] on input "Tác vụ" at bounding box center [91, 46] width 74 height 12
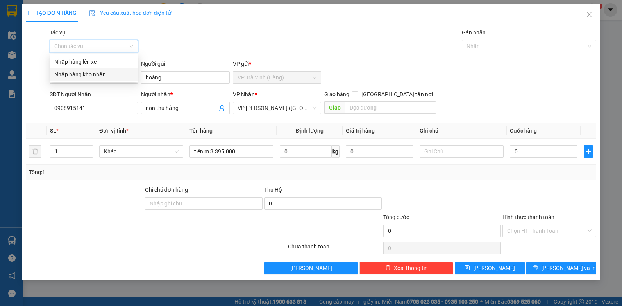
click at [96, 73] on div "Nhập hàng kho nhận" at bounding box center [93, 74] width 79 height 9
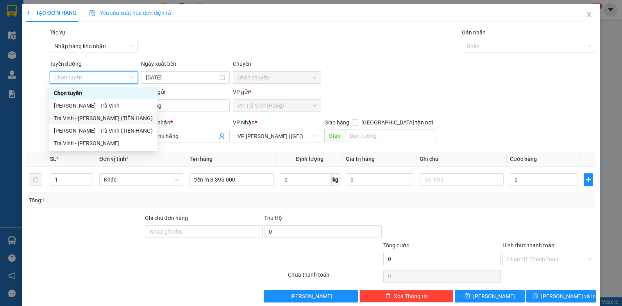
click at [94, 115] on div "Trà Vinh - [PERSON_NAME] (TIỀN HÀNG)" at bounding box center [103, 118] width 99 height 9
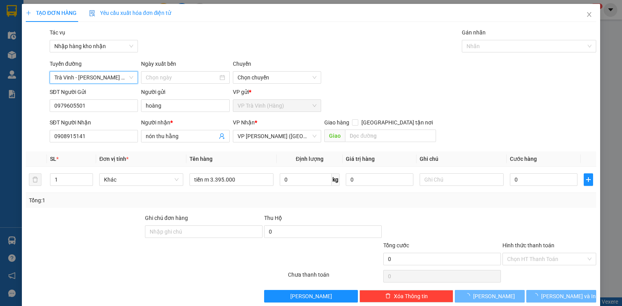
type input "[DATE]"
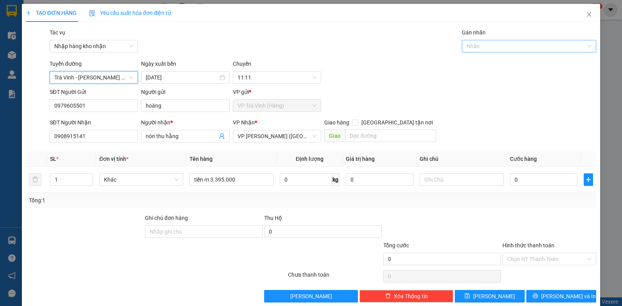
click at [497, 44] on div at bounding box center [525, 45] width 123 height 9
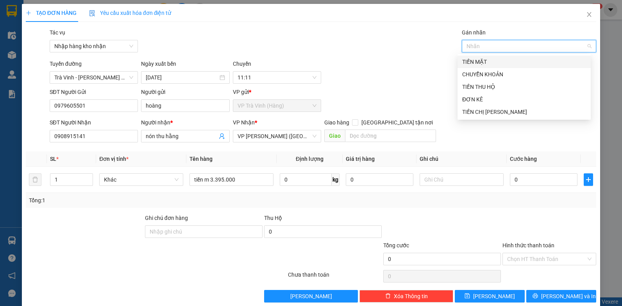
click at [485, 61] on div "TIỀN MẶT" at bounding box center [524, 61] width 124 height 9
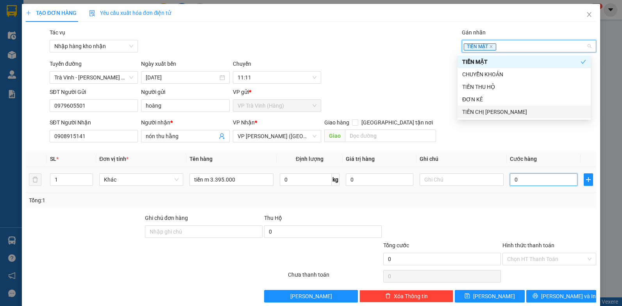
click at [532, 178] on input "0" at bounding box center [544, 179] width 68 height 13
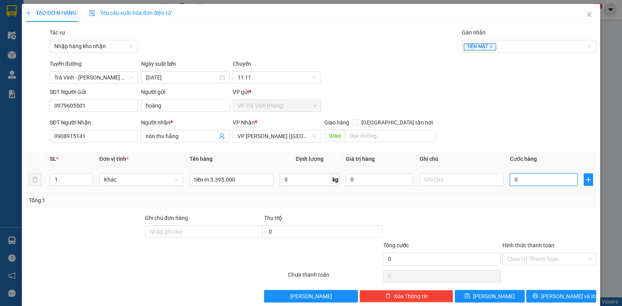
type input "2"
type input "25"
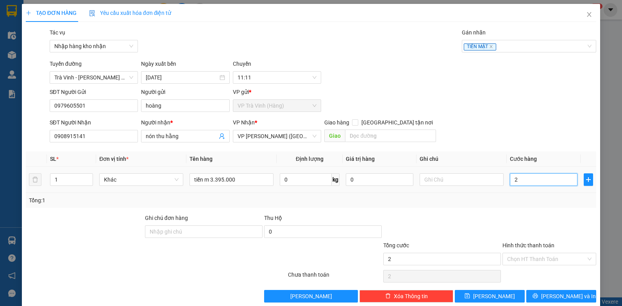
type input "25"
type input "25.000"
drag, startPoint x: 535, startPoint y: 256, endPoint x: 532, endPoint y: 265, distance: 8.9
click at [534, 256] on input "Hình thức thanh toán" at bounding box center [546, 259] width 79 height 12
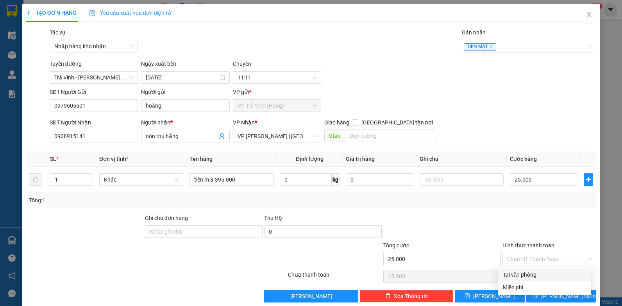
drag, startPoint x: 531, startPoint y: 267, endPoint x: 531, endPoint y: 274, distance: 6.3
click at [531, 268] on div "Transit Pickup Surcharge Ids Transit Deliver Surcharge Ids Transit Deliver Surc…" at bounding box center [311, 165] width 571 height 274
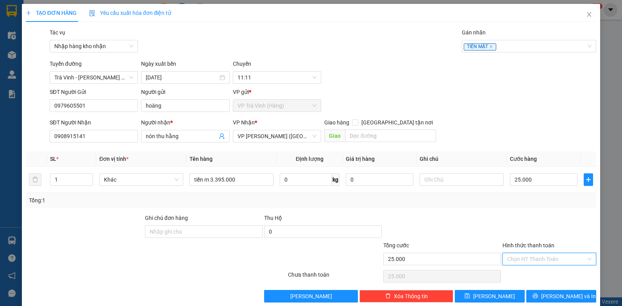
drag, startPoint x: 544, startPoint y: 260, endPoint x: 538, endPoint y: 273, distance: 14.3
click at [544, 260] on input "Hình thức thanh toán" at bounding box center [546, 259] width 79 height 12
click at [536, 276] on div "Tại văn phòng" at bounding box center [545, 274] width 84 height 9
type input "0"
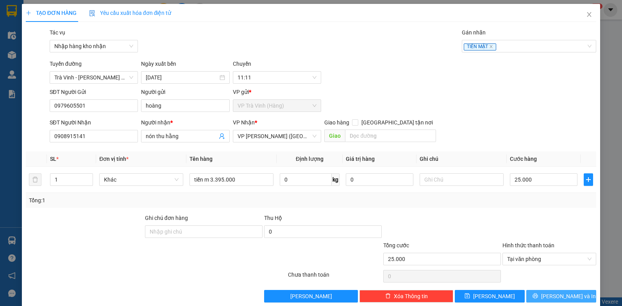
click at [560, 293] on span "[PERSON_NAME] và In" at bounding box center [568, 295] width 55 height 9
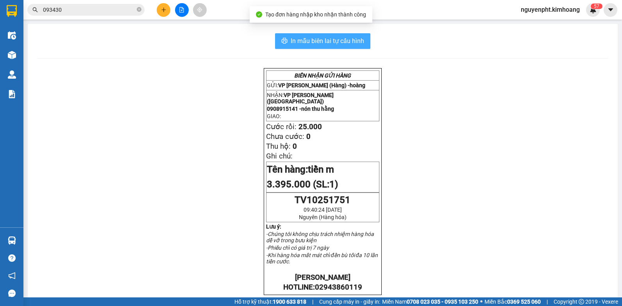
click at [302, 39] on span "In mẫu biên lai tự cấu hình" at bounding box center [327, 41] width 73 height 10
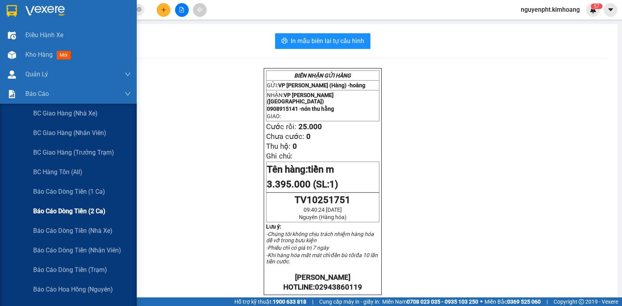
scroll to position [78, 0]
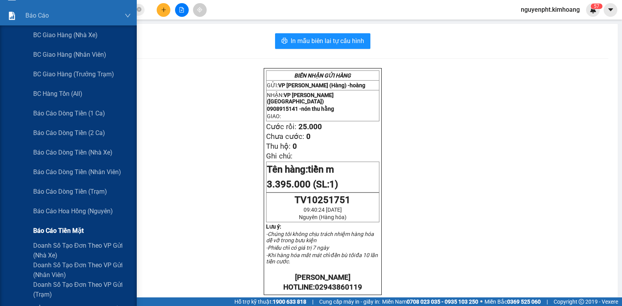
click at [66, 228] on span "Báo cáo tiền mặt" at bounding box center [58, 230] width 50 height 10
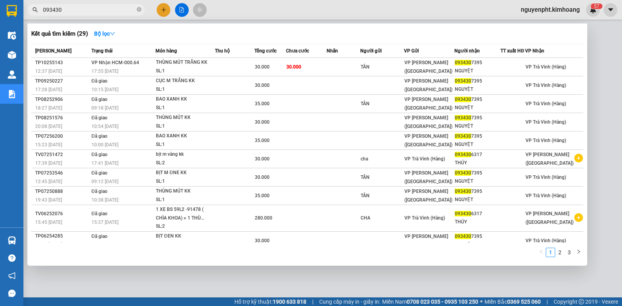
drag, startPoint x: 113, startPoint y: 11, endPoint x: 0, endPoint y: 21, distance: 113.0
click at [0, 16] on html "Kết quả tìm kiếm ( 29 ) Bộ lọc Mã ĐH Trạng thái Món hàng Thu hộ Tổng cước Chưa …" at bounding box center [311, 153] width 622 height 306
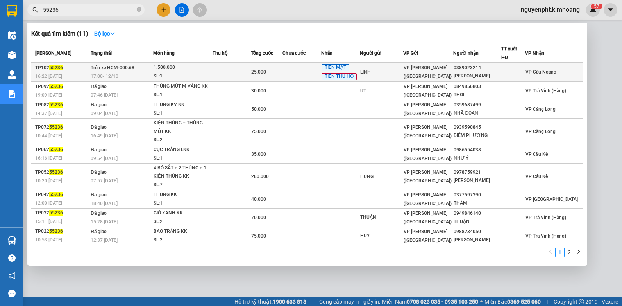
type input "55236"
click at [386, 70] on div "LINH" at bounding box center [381, 72] width 42 height 8
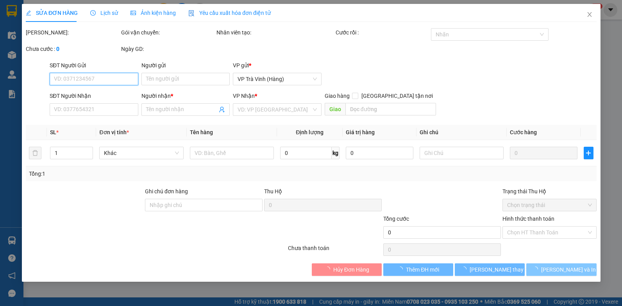
type input "LINH"
type input "0389023214"
type input "[PERSON_NAME]"
type input "25.000"
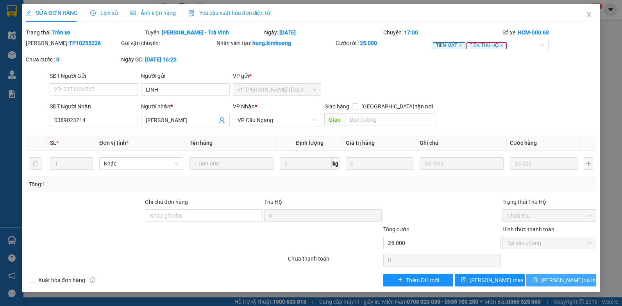
click at [555, 277] on span "[PERSON_NAME] và In" at bounding box center [568, 279] width 55 height 9
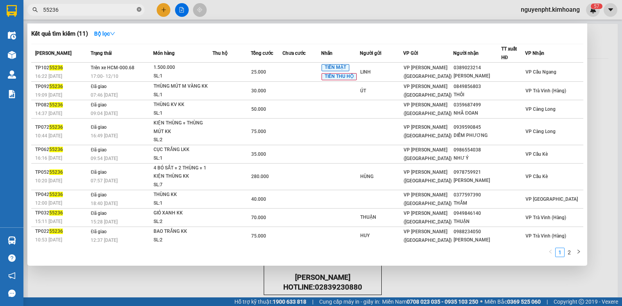
click at [138, 10] on icon "close-circle" at bounding box center [139, 9] width 5 height 5
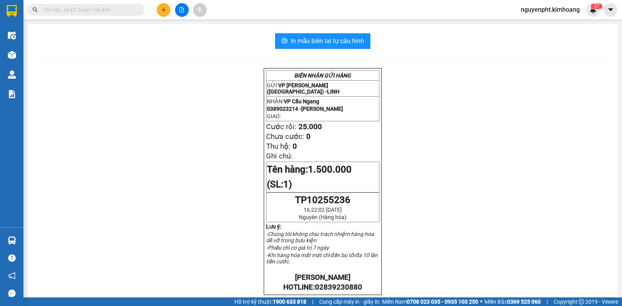
click at [168, 11] on button at bounding box center [164, 10] width 14 height 14
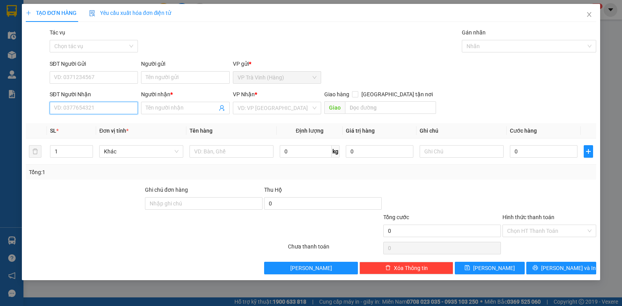
click at [104, 108] on input "SĐT Người Nhận" at bounding box center [94, 108] width 89 height 13
type input "0898318318"
click at [106, 123] on div "0898318318 - [PERSON_NAME]" at bounding box center [93, 123] width 79 height 9
type input "[PERSON_NAME]"
type input "60.000"
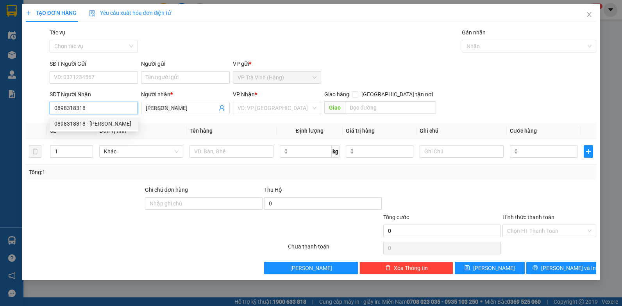
type input "60.000"
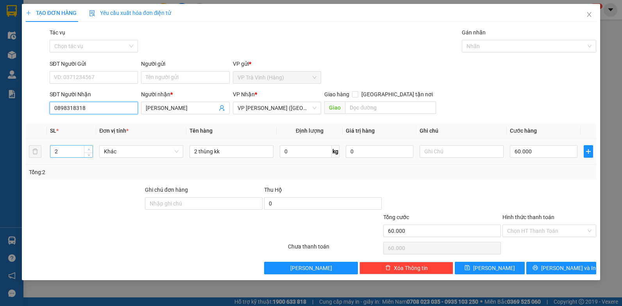
type input "0898318318"
type input "3"
click at [89, 148] on icon "up" at bounding box center [89, 149] width 3 height 3
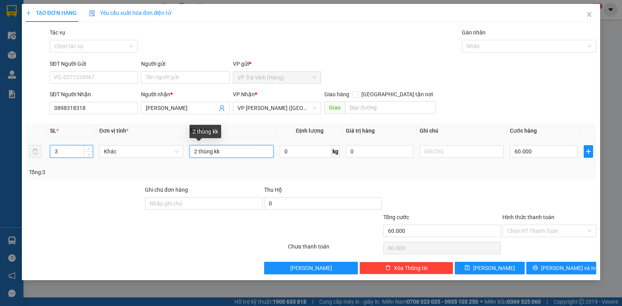
click at [198, 150] on input "2 thùng kk" at bounding box center [232, 151] width 84 height 13
type input "thùng kk"
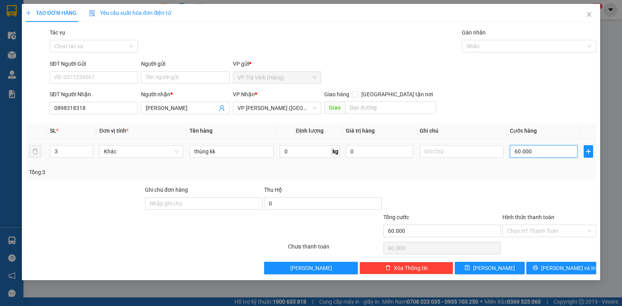
type input "1"
type input "10"
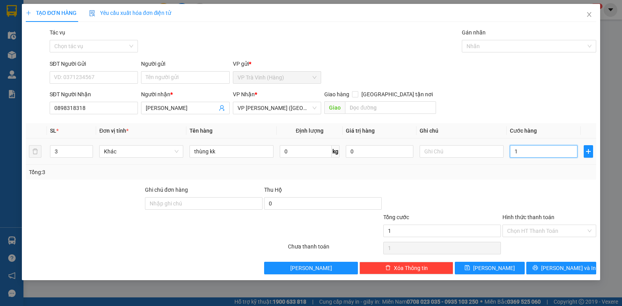
type input "10"
type input "100"
type input "1.000"
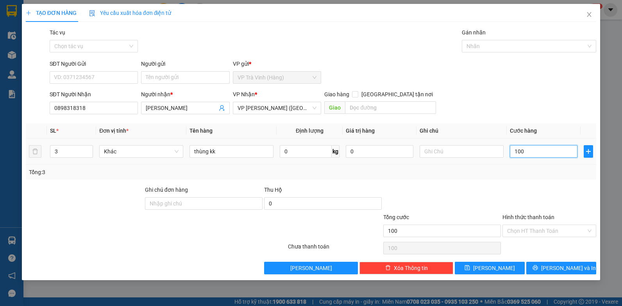
type input "1.000"
type input "10.000"
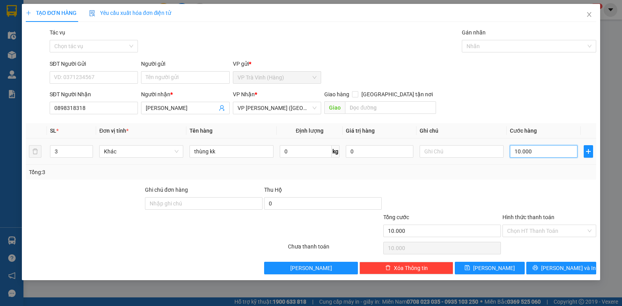
type input "100.000"
click at [550, 227] on input "Hình thức thanh toán" at bounding box center [546, 231] width 79 height 12
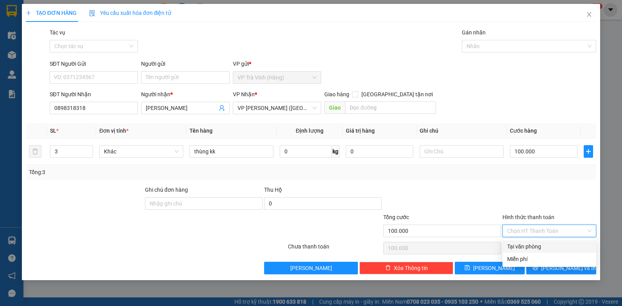
click at [529, 246] on div "Tại văn phòng" at bounding box center [549, 246] width 84 height 9
type input "0"
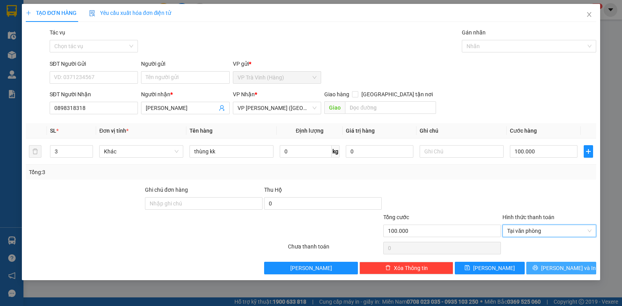
click at [576, 263] on button "[PERSON_NAME] và In" at bounding box center [561, 267] width 70 height 13
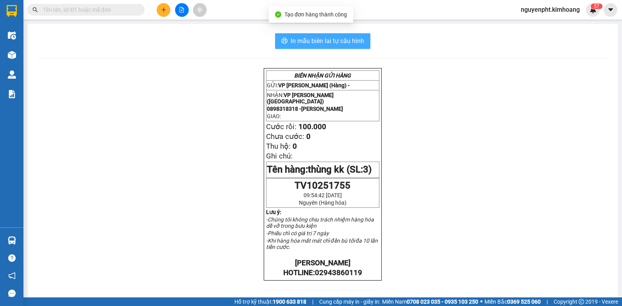
click at [318, 40] on span "In mẫu biên lai tự cấu hình" at bounding box center [327, 41] width 73 height 10
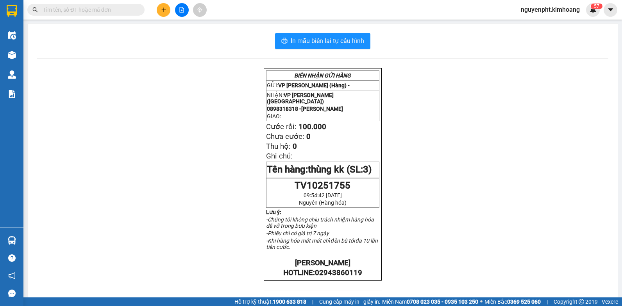
click at [99, 12] on input "text" at bounding box center [89, 9] width 92 height 9
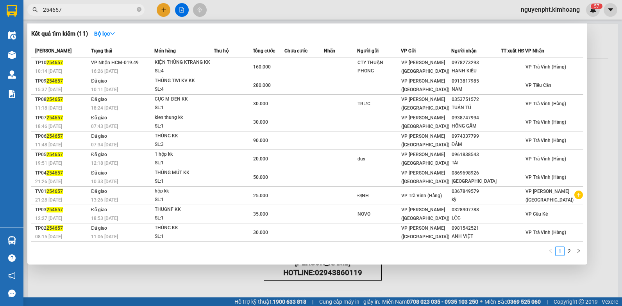
click at [170, 289] on div at bounding box center [311, 153] width 622 height 306
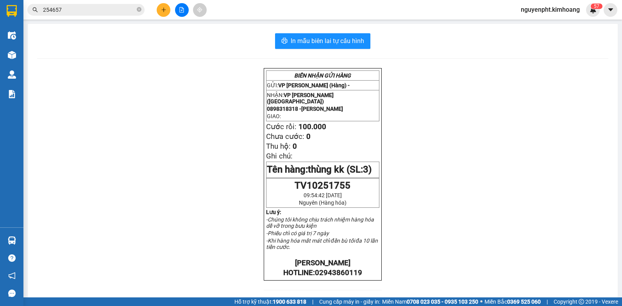
drag, startPoint x: 79, startPoint y: 7, endPoint x: 0, endPoint y: 32, distance: 83.2
click at [0, 32] on html "Kết quả tìm kiếm ( 11 ) Bộ lọc Mã ĐH Trạng thái Món hàng Thu hộ Tổng cước Chưa …" at bounding box center [311, 153] width 622 height 306
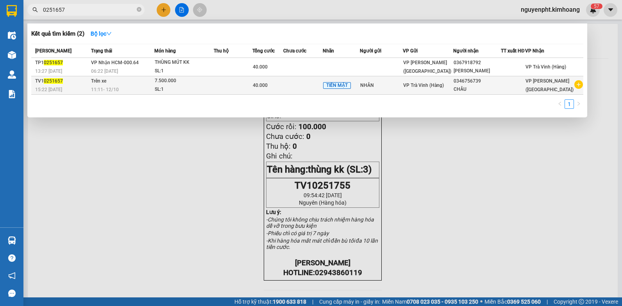
type input "0251657"
click at [252, 90] on td at bounding box center [233, 85] width 39 height 18
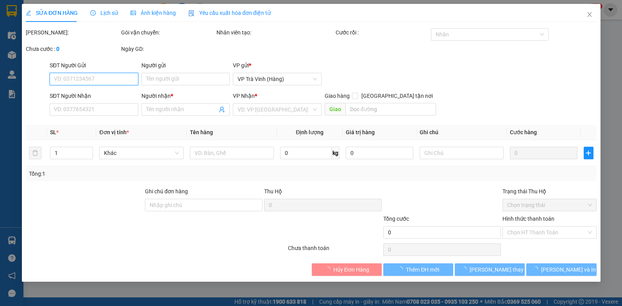
type input "NHÂN"
type input "0346756739"
type input "CHÂU"
type input "40.000"
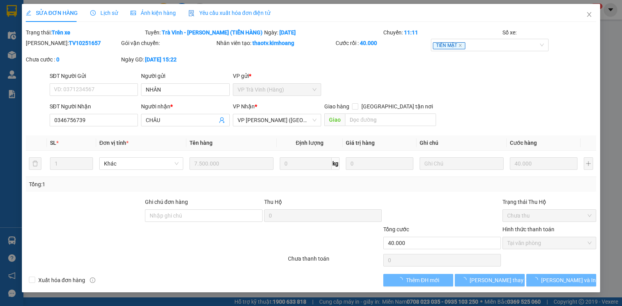
click at [101, 11] on span "Lịch sử" at bounding box center [104, 13] width 28 height 6
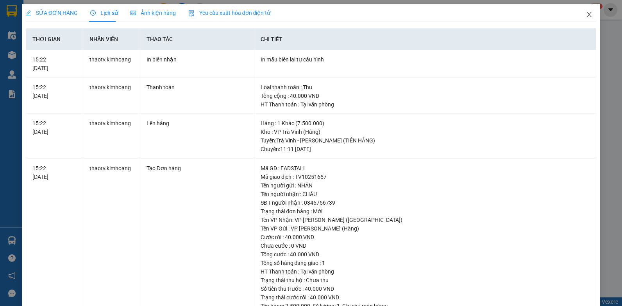
click at [587, 14] on icon "close" at bounding box center [589, 14] width 4 height 5
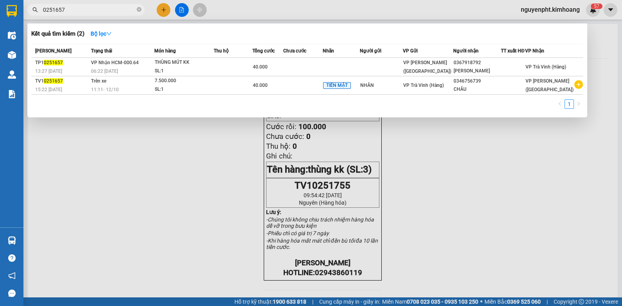
drag, startPoint x: 97, startPoint y: 13, endPoint x: 0, endPoint y: 4, distance: 96.9
click at [0, 16] on html "Kết quả tìm kiếm ( 2 ) Bộ lọc Mã ĐH Trạng thái Món hàng Thu hộ Tổng cước Chưa c…" at bounding box center [311, 153] width 622 height 306
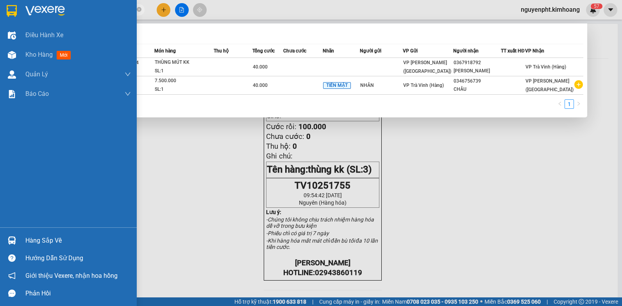
type input "0919182521"
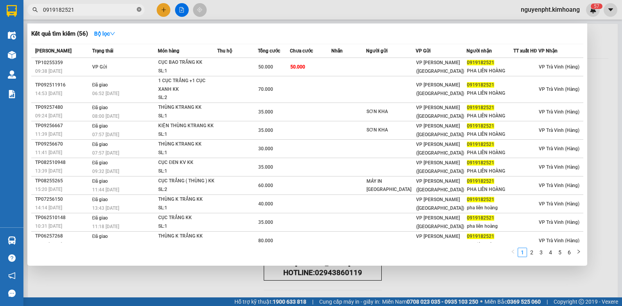
click at [139, 9] on icon "close-circle" at bounding box center [139, 9] width 5 height 5
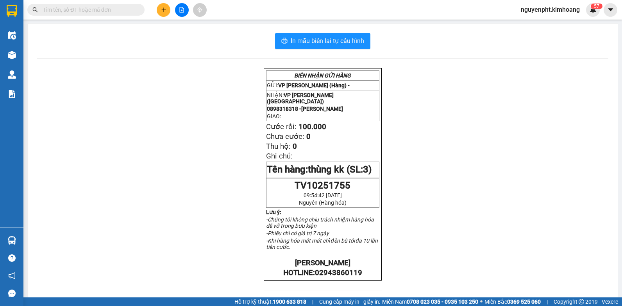
click at [164, 7] on button at bounding box center [164, 10] width 14 height 14
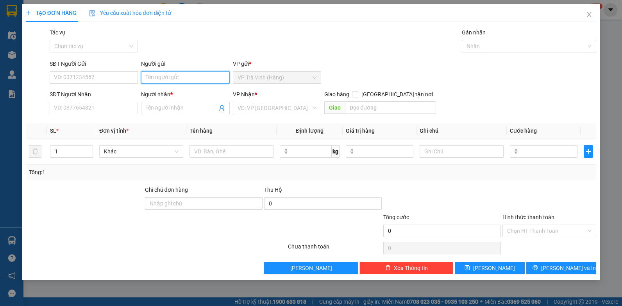
click at [154, 73] on input "Người gửi" at bounding box center [185, 77] width 89 height 13
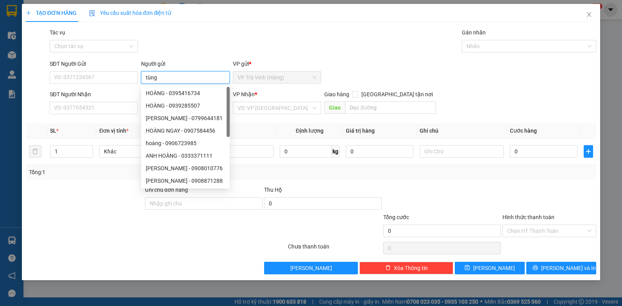
type input "tùng"
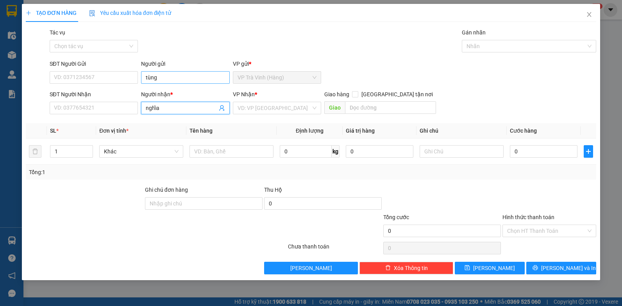
type input "nghĩa"
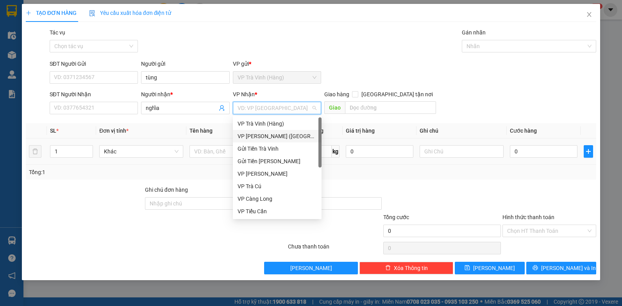
click at [261, 138] on div "VP [PERSON_NAME] ([GEOGRAPHIC_DATA])" at bounding box center [277, 136] width 79 height 9
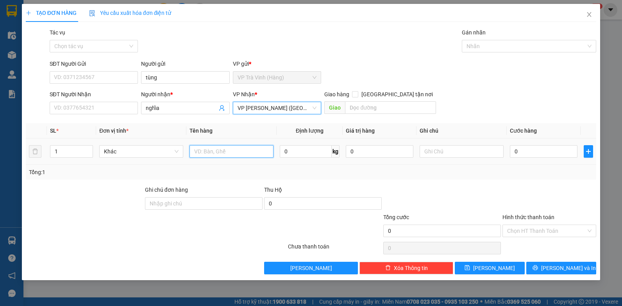
click at [205, 155] on input "text" at bounding box center [232, 151] width 84 height 13
type input "tiền sl55095 1.070.000"
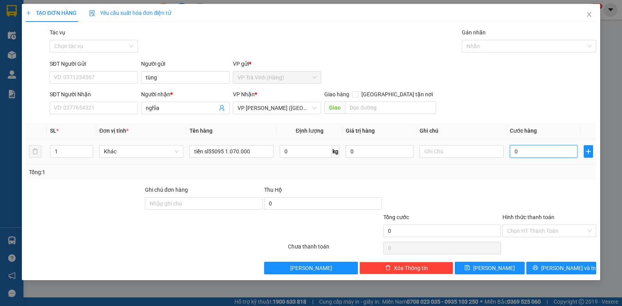
click at [542, 152] on input "0" at bounding box center [544, 151] width 68 height 13
type input "2"
type input "20"
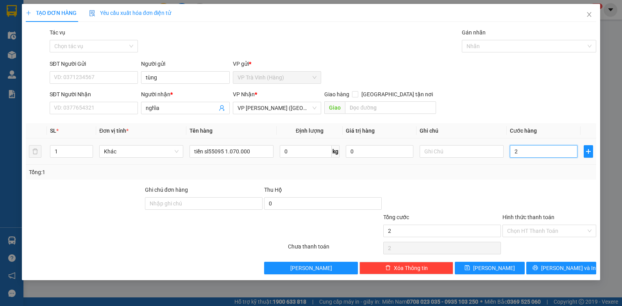
type input "20"
type input "20.000"
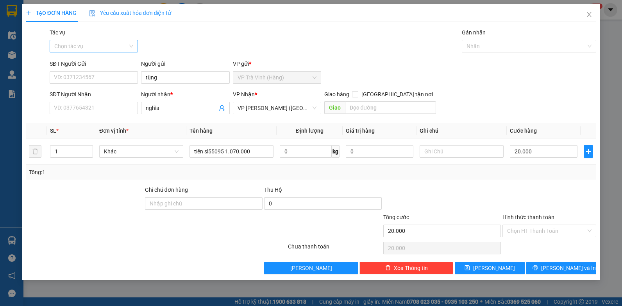
click at [87, 48] on input "Tác vụ" at bounding box center [91, 46] width 74 height 12
click at [81, 76] on div "Nhập hàng kho nhận" at bounding box center [93, 74] width 79 height 9
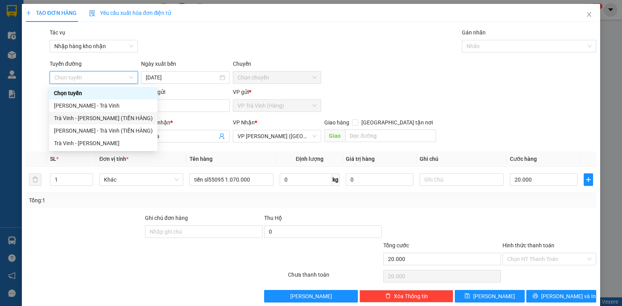
click at [113, 119] on div "Trà Vinh - [PERSON_NAME] (TIỀN HÀNG)" at bounding box center [103, 118] width 99 height 9
type input "[DATE]"
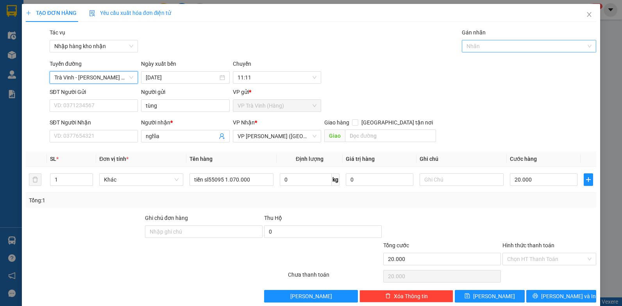
click at [541, 51] on div "Nhãn" at bounding box center [529, 46] width 134 height 13
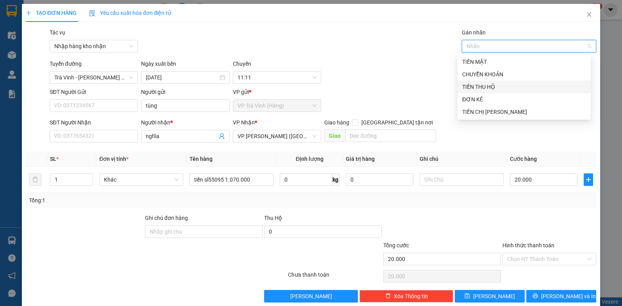
click at [482, 88] on div "TIỀN THU HỘ" at bounding box center [524, 86] width 124 height 9
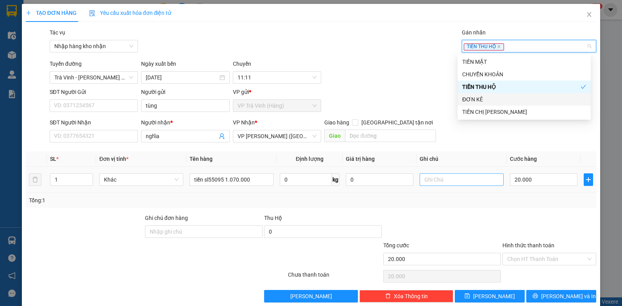
scroll to position [12, 0]
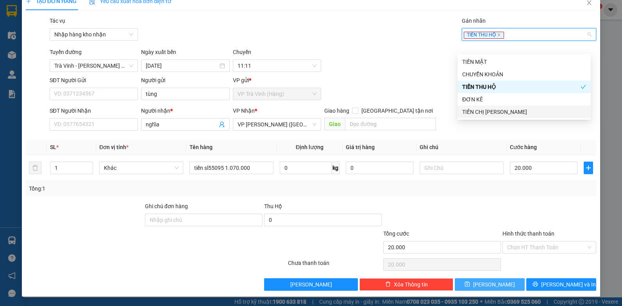
click at [470, 286] on icon "save" at bounding box center [467, 283] width 5 height 5
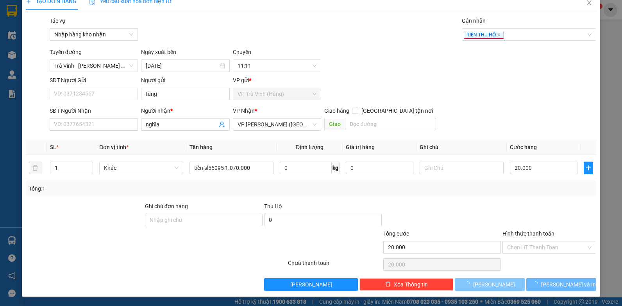
type input "0"
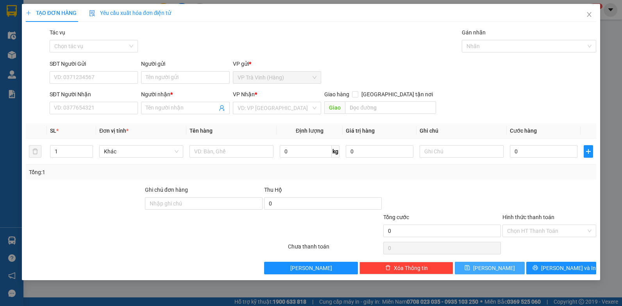
scroll to position [0, 0]
click at [588, 13] on icon "close" at bounding box center [589, 14] width 6 height 6
